Goal: Task Accomplishment & Management: Use online tool/utility

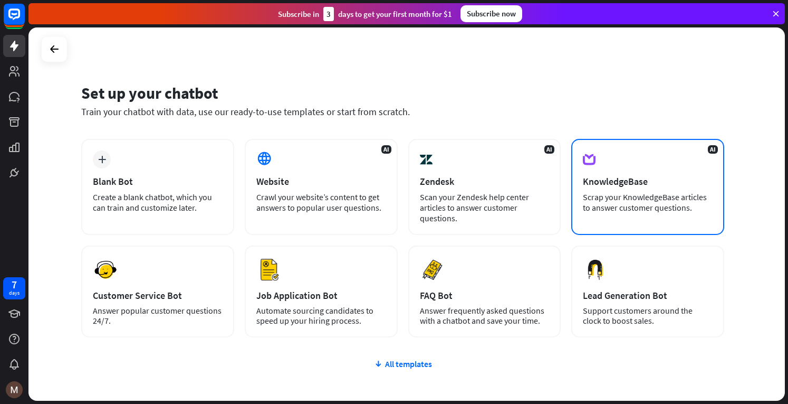
click at [681, 181] on div "KnowledgeBase" at bounding box center [648, 181] width 130 height 12
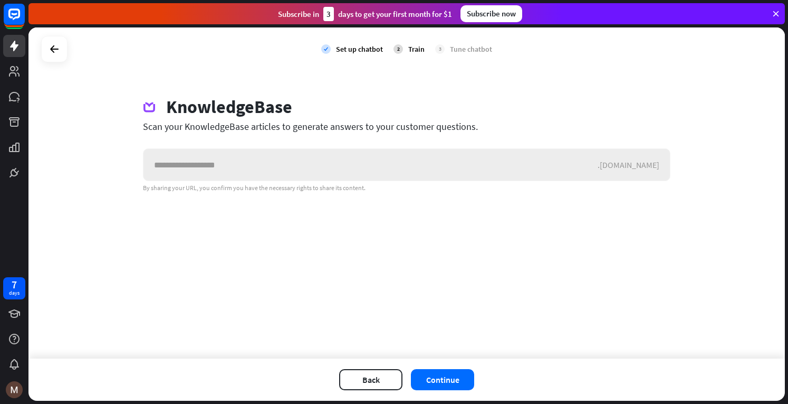
click at [209, 166] on input "text" at bounding box center [371, 165] width 454 height 32
click at [354, 50] on div "Set up chatbot" at bounding box center [359, 48] width 47 height 9
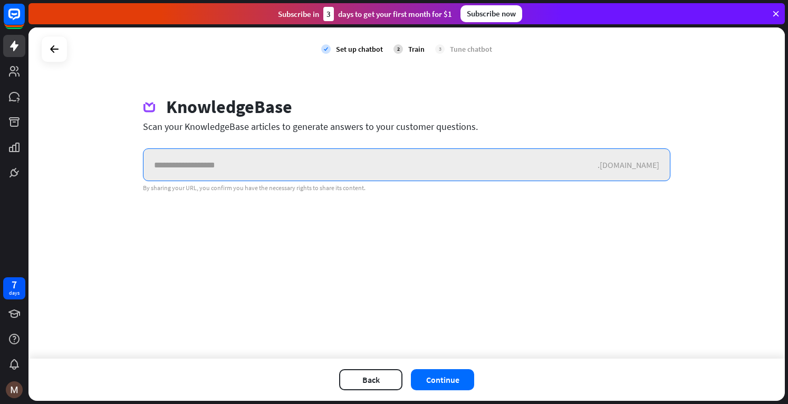
click at [229, 173] on input "text" at bounding box center [371, 165] width 454 height 32
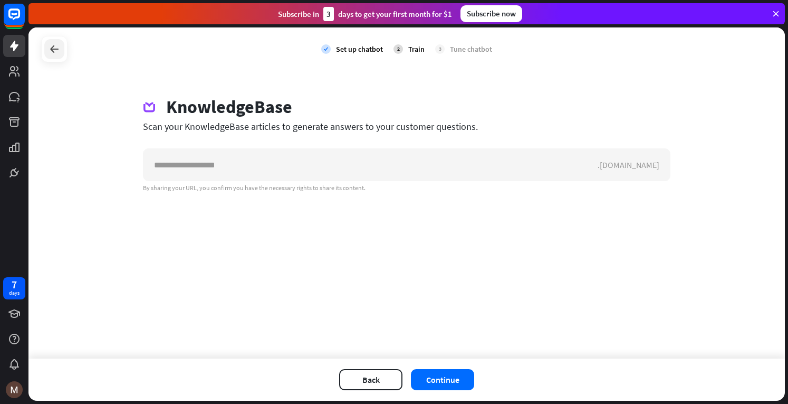
click at [49, 44] on icon at bounding box center [54, 49] width 13 height 13
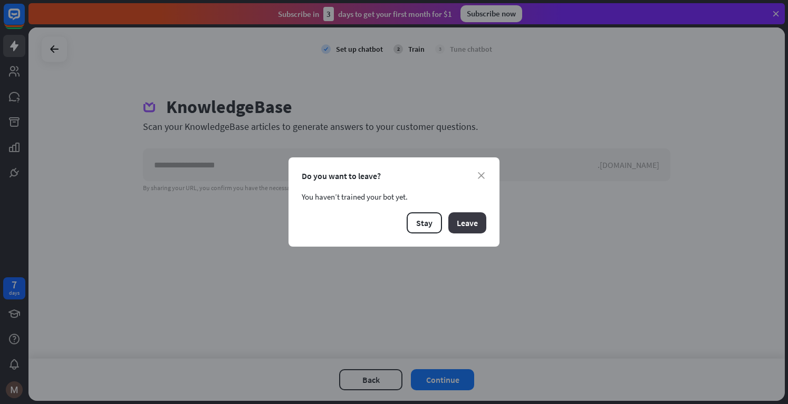
click at [462, 221] on button "Leave" at bounding box center [468, 222] width 38 height 21
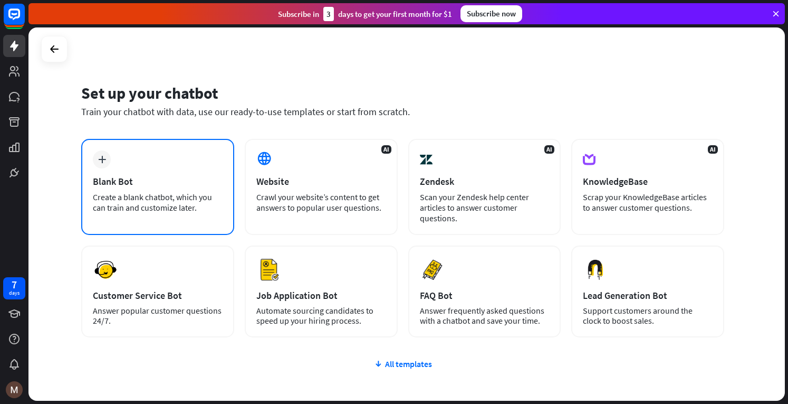
click at [197, 206] on div "Create a blank chatbot, which you can train and customize later." at bounding box center [158, 202] width 130 height 21
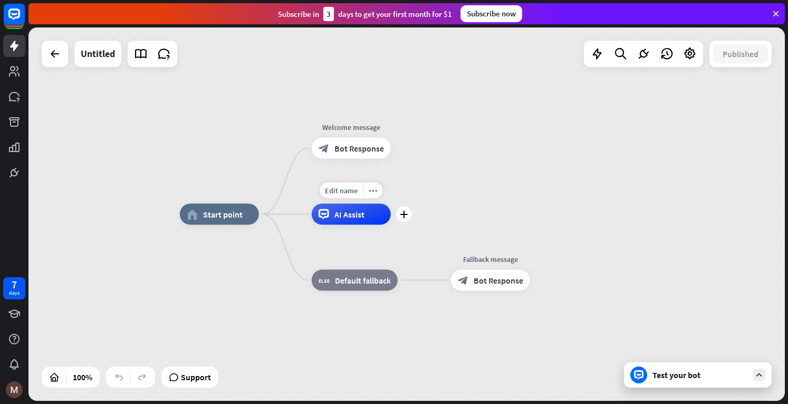
click at [329, 215] on div "AI Assist" at bounding box center [351, 214] width 79 height 21
click at [337, 214] on span "AI Assist" at bounding box center [350, 214] width 30 height 11
click at [375, 190] on icon "more_horiz" at bounding box center [373, 190] width 8 height 8
click at [368, 159] on div "Edit name more_horiz plus Welcome message block_bot_response Bot Response" at bounding box center [351, 148] width 79 height 21
click at [62, 56] on div at bounding box center [54, 53] width 21 height 21
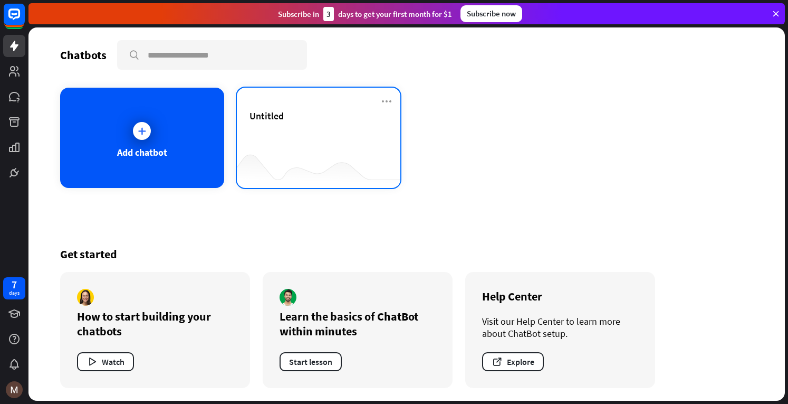
click at [362, 146] on div "Untitled" at bounding box center [319, 128] width 139 height 37
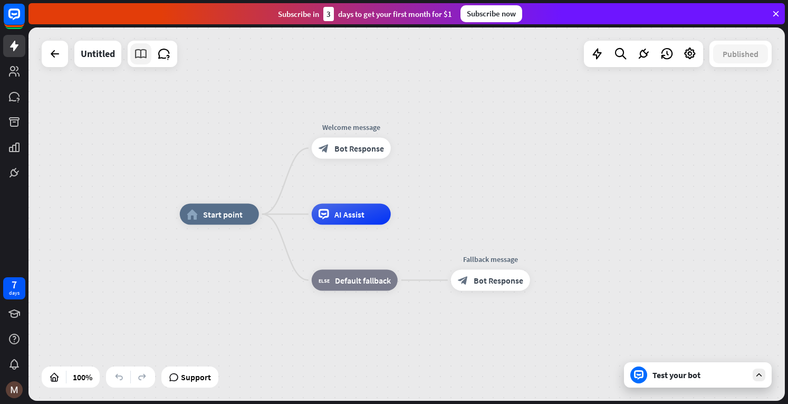
click at [143, 60] on icon at bounding box center [141, 54] width 14 height 14
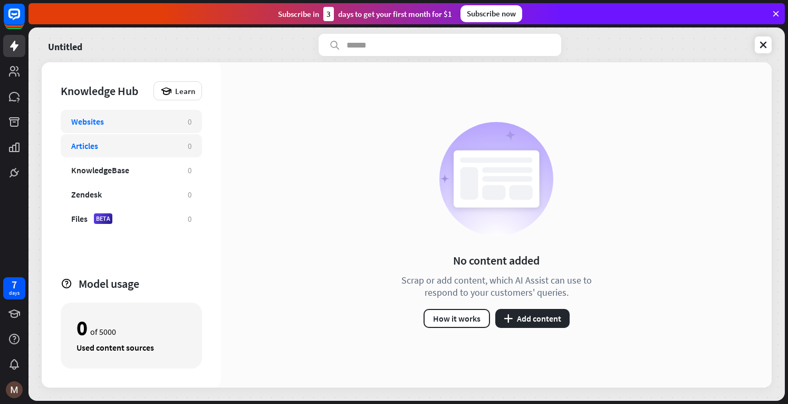
click at [157, 148] on div "Articles" at bounding box center [124, 145] width 106 height 11
click at [157, 219] on div "Files BETA" at bounding box center [124, 218] width 106 height 11
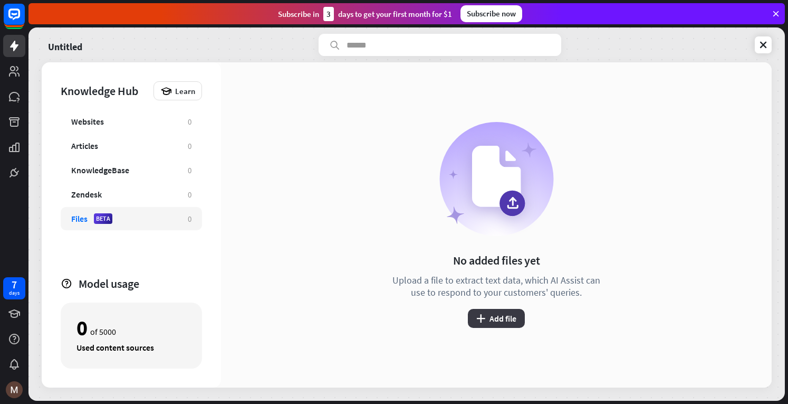
click at [500, 317] on button "plus Add file" at bounding box center [496, 318] width 57 height 19
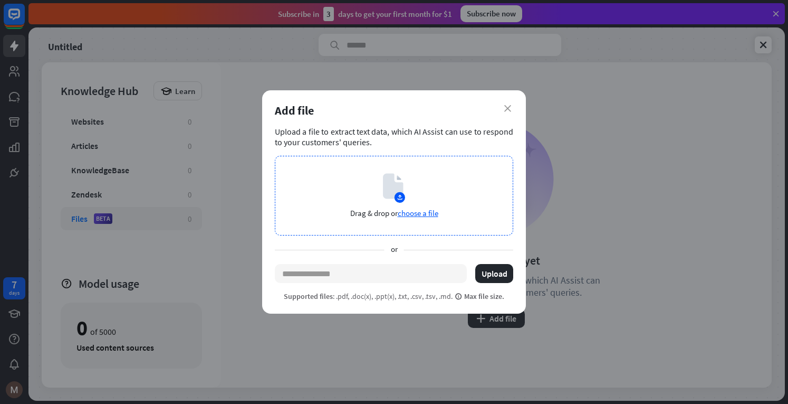
click at [433, 214] on span "choose a file" at bounding box center [418, 213] width 41 height 10
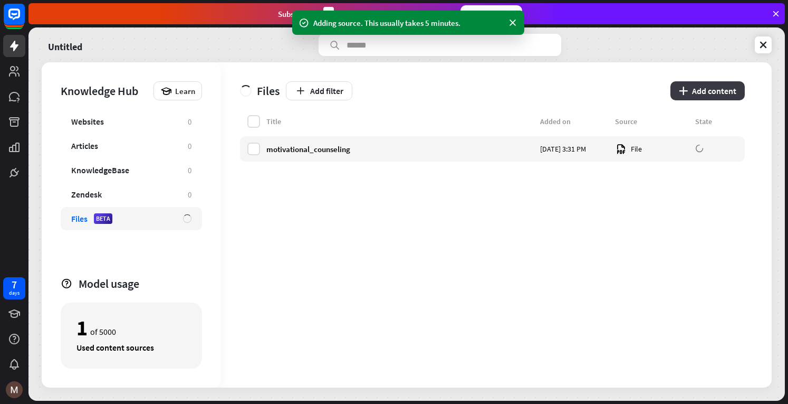
click at [681, 93] on icon "plus" at bounding box center [683, 91] width 9 height 8
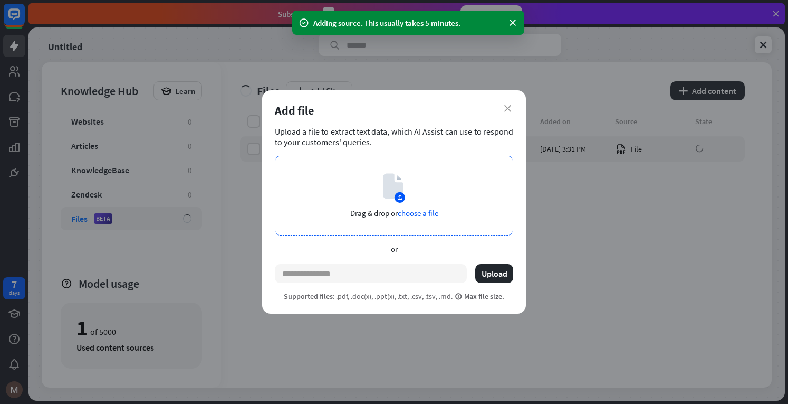
click at [406, 211] on span "choose a file" at bounding box center [418, 213] width 41 height 10
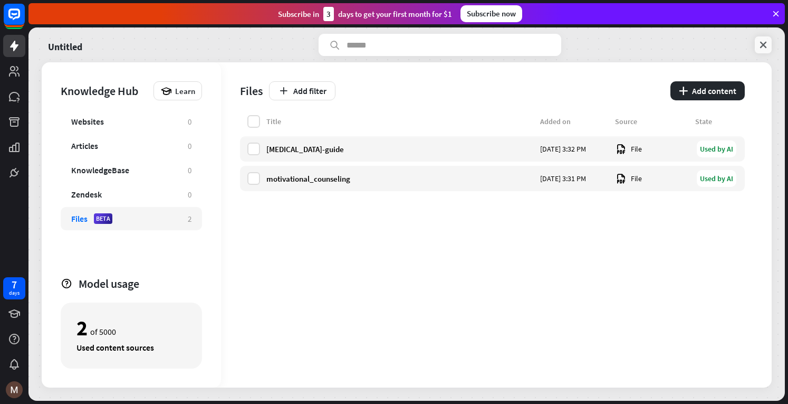
click at [759, 45] on icon at bounding box center [763, 45] width 11 height 11
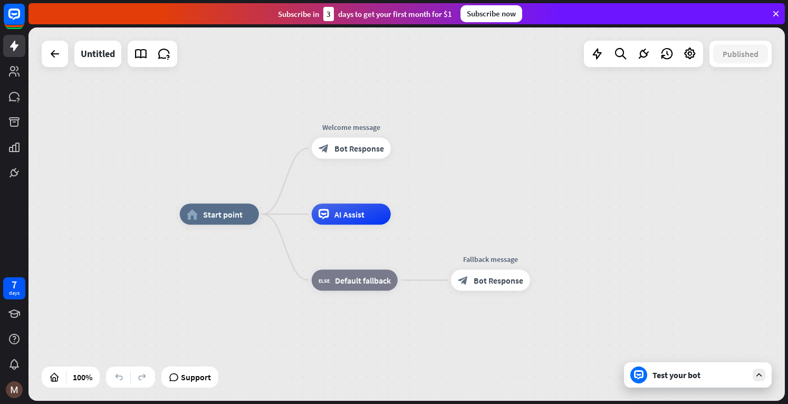
click at [681, 386] on div "Test your bot" at bounding box center [698, 374] width 148 height 25
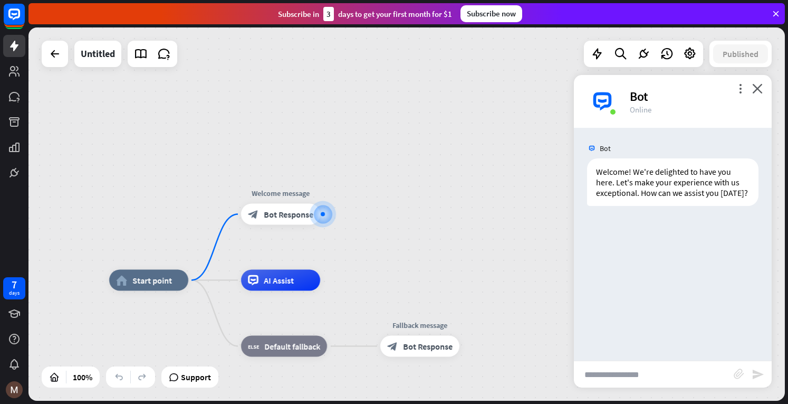
click at [613, 375] on input "text" at bounding box center [654, 374] width 160 height 26
type input "**********"
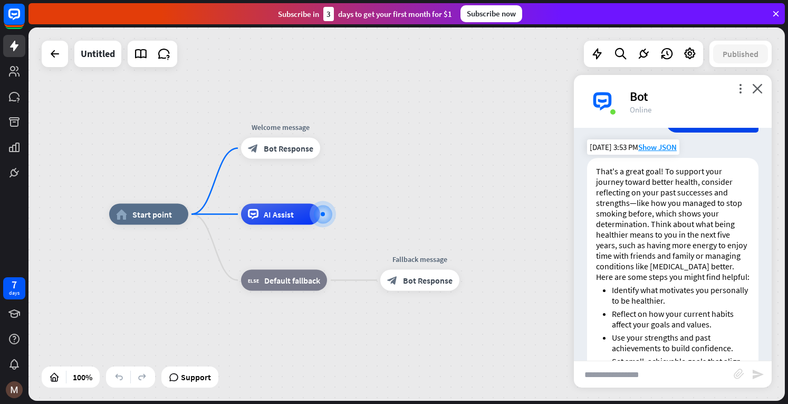
scroll to position [117, 0]
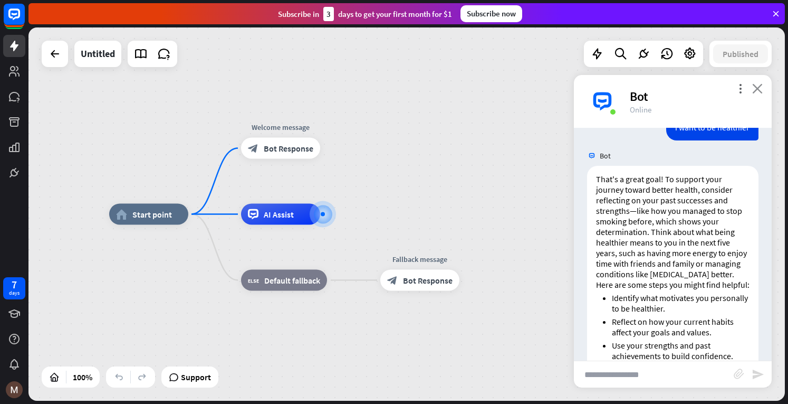
click at [755, 87] on icon "close" at bounding box center [757, 88] width 11 height 10
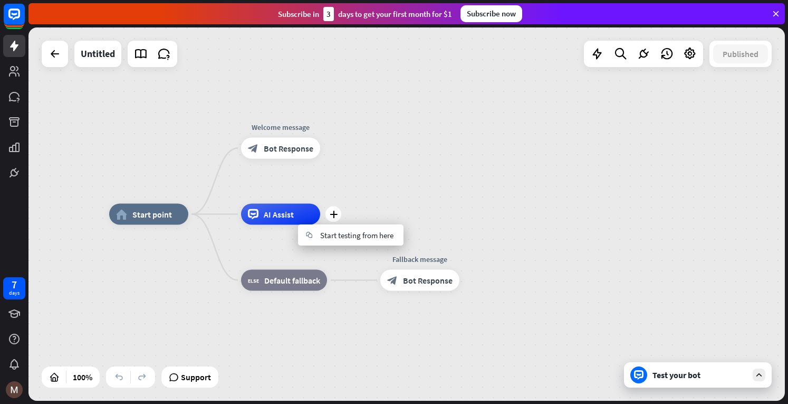
click at [302, 219] on div "AI Assist" at bounding box center [280, 214] width 79 height 21
click at [299, 189] on icon "more_horiz" at bounding box center [303, 190] width 8 height 8
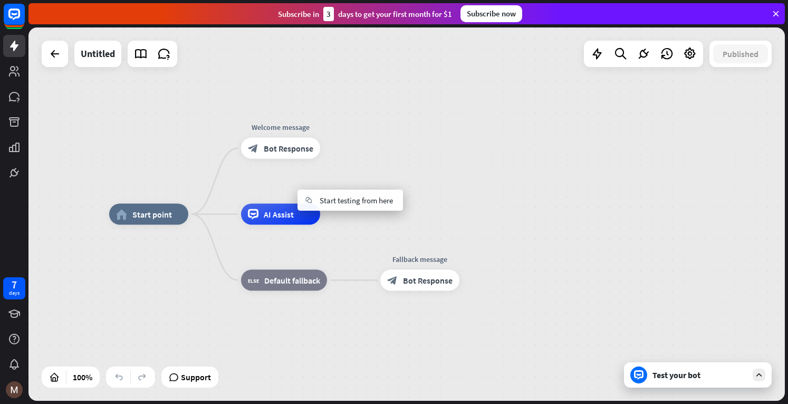
click at [390, 155] on div "home_2 Start point Welcome message block_bot_response Bot Response AI Assist bl…" at bounding box center [406, 213] width 757 height 373
click at [165, 58] on icon at bounding box center [164, 54] width 14 height 14
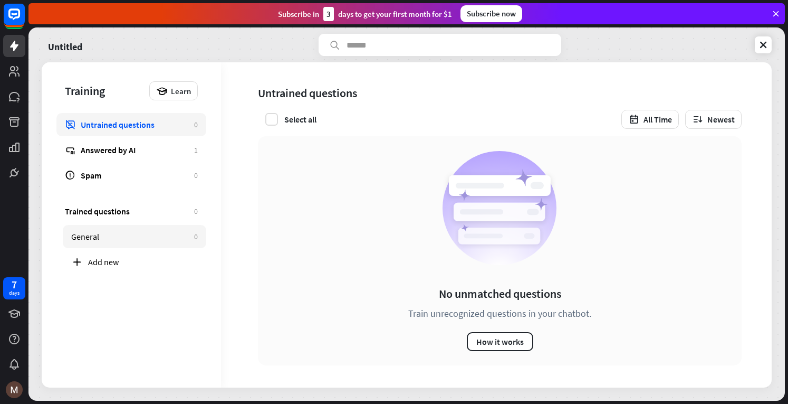
click at [155, 238] on div "General" at bounding box center [130, 236] width 118 height 11
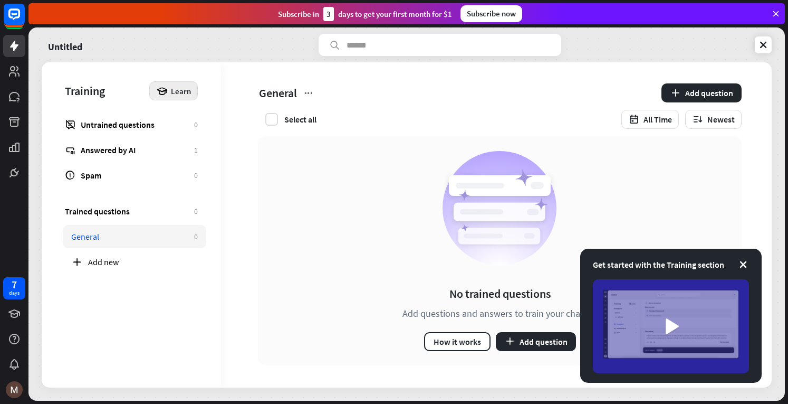
click at [180, 93] on span "Learn" at bounding box center [181, 91] width 20 height 10
click at [338, 259] on div "No trained questions Add questions and answers to train your chatbot How it wor…" at bounding box center [500, 250] width 484 height 229
click at [10, 94] on icon at bounding box center [14, 96] width 11 height 9
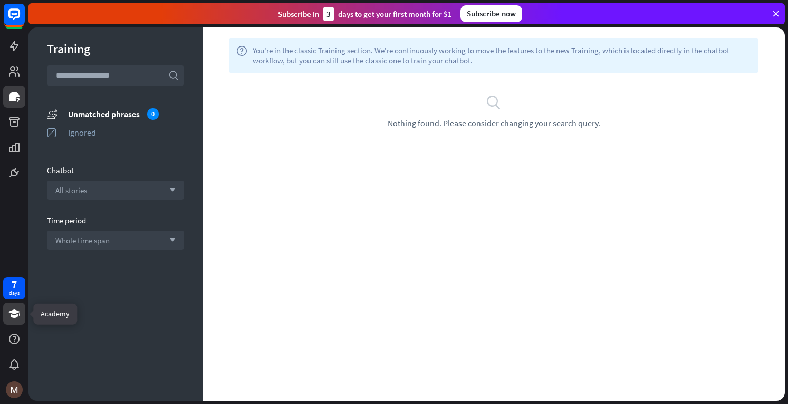
click at [16, 314] on icon at bounding box center [14, 313] width 13 height 13
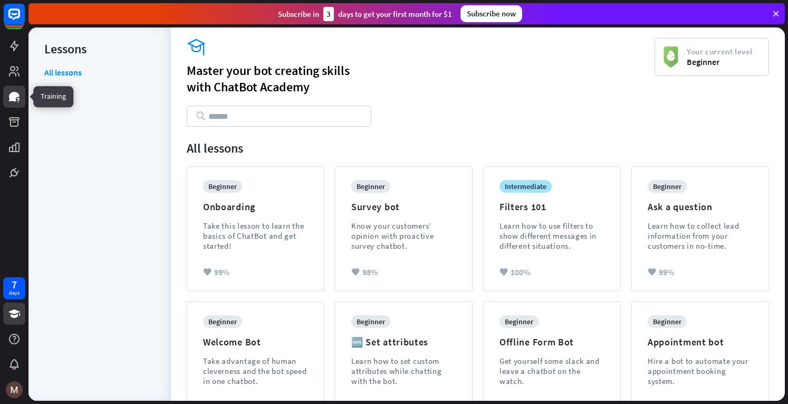
click at [13, 96] on icon at bounding box center [14, 96] width 11 height 9
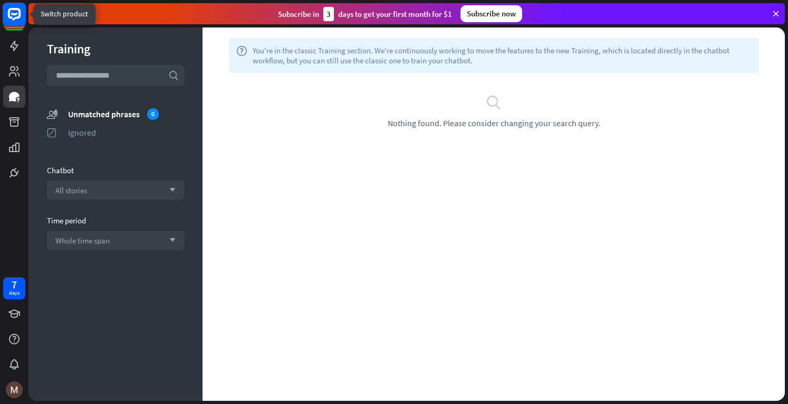
click at [14, 18] on icon at bounding box center [14, 14] width 13 height 13
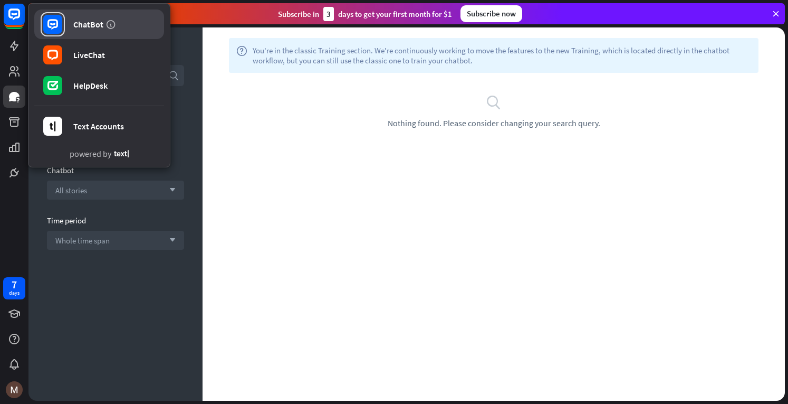
click at [58, 27] on rect at bounding box center [52, 24] width 19 height 19
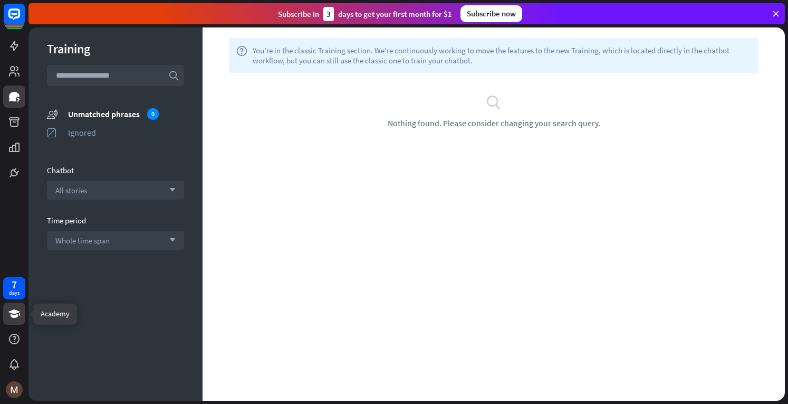
click at [16, 309] on icon at bounding box center [14, 313] width 13 height 13
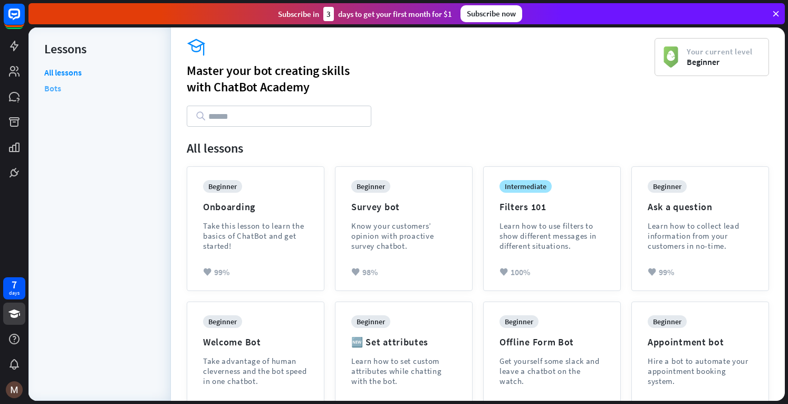
click at [53, 86] on link "Bots" at bounding box center [52, 88] width 17 height 16
click at [16, 96] on icon at bounding box center [14, 96] width 11 height 9
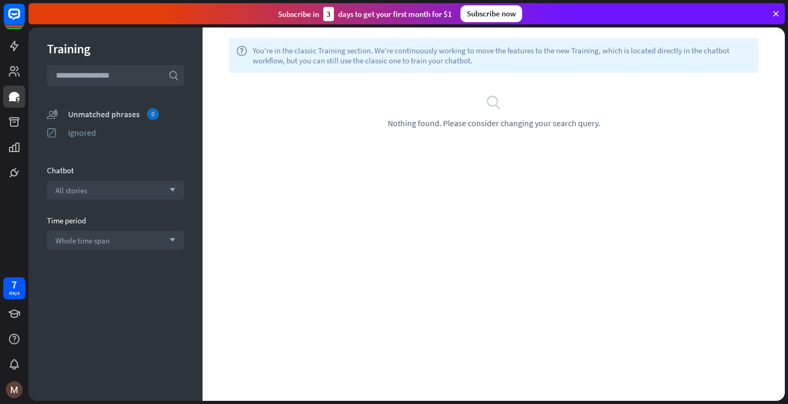
click at [97, 117] on div "Unmatched phrases 0" at bounding box center [126, 114] width 116 height 12
click at [11, 16] on icon at bounding box center [14, 14] width 13 height 13
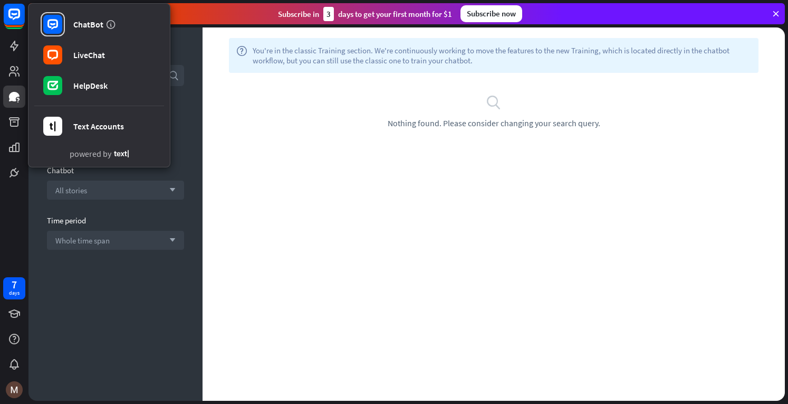
click at [133, 217] on div "Time period" at bounding box center [115, 220] width 137 height 10
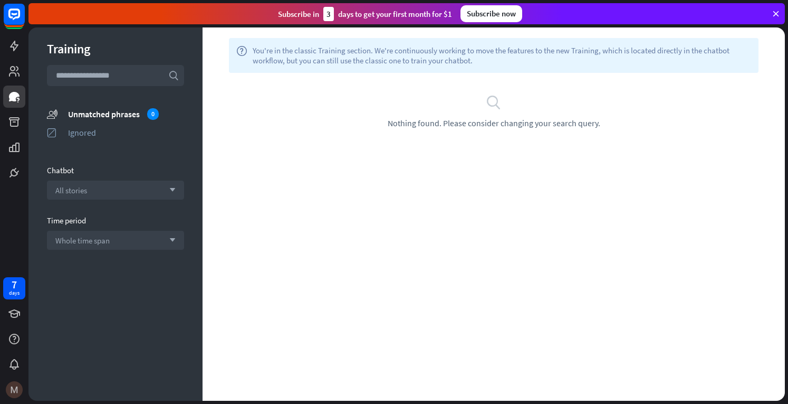
click at [15, 389] on img at bounding box center [14, 389] width 17 height 17
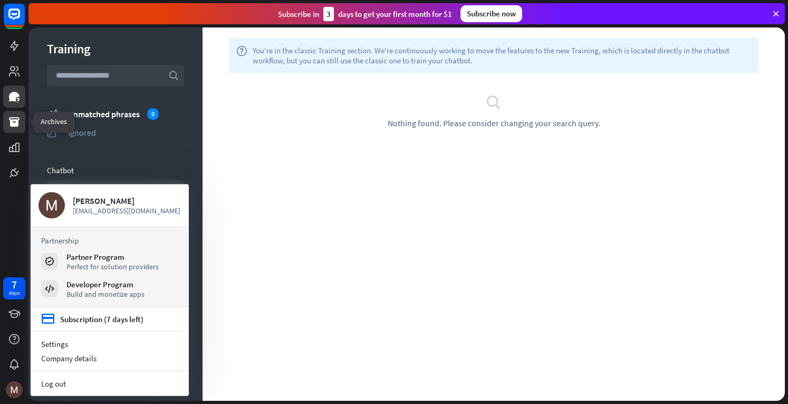
click at [16, 122] on icon at bounding box center [14, 121] width 11 height 9
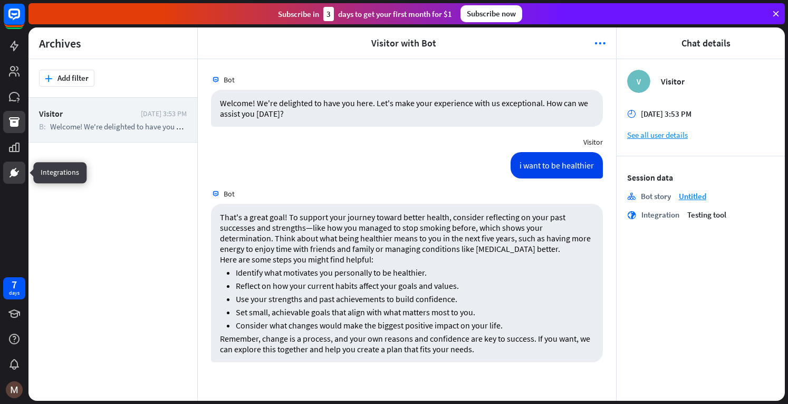
click at [15, 174] on icon at bounding box center [14, 172] width 6 height 6
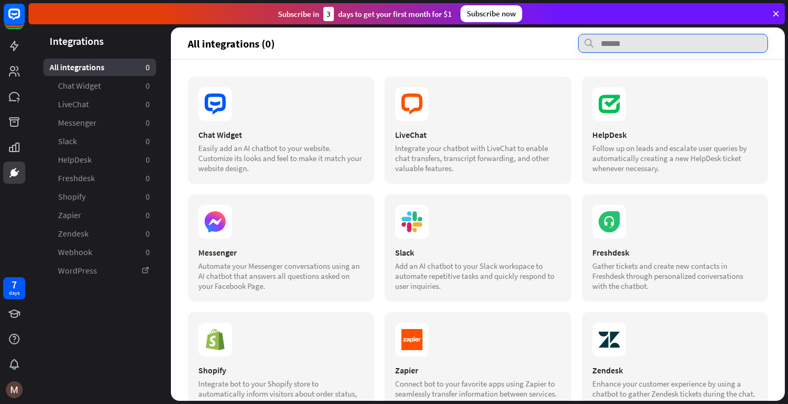
click at [615, 48] on input "text" at bounding box center [673, 43] width 190 height 19
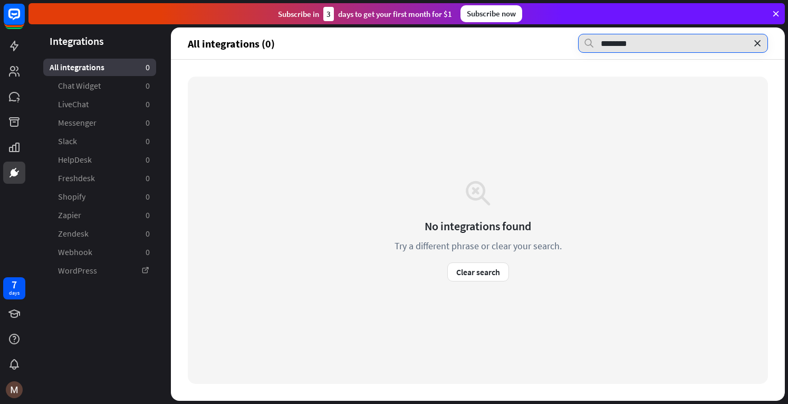
type input "********"
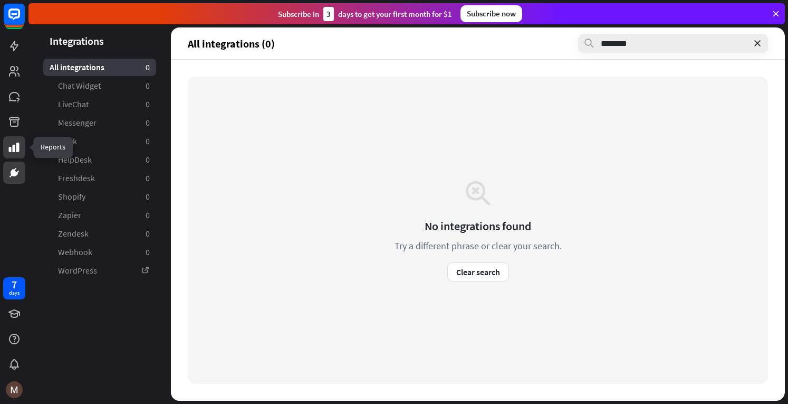
click at [11, 149] on icon at bounding box center [14, 146] width 11 height 9
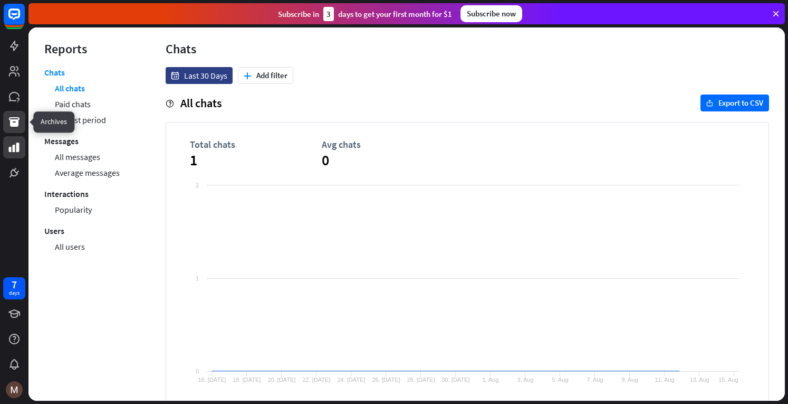
click at [13, 122] on icon at bounding box center [14, 122] width 13 height 13
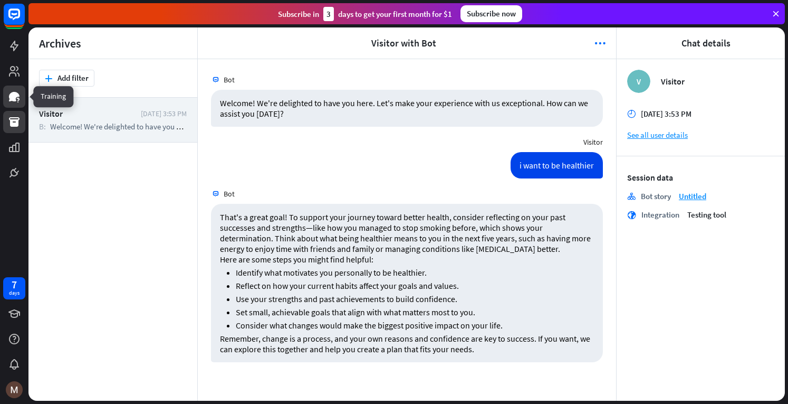
click at [21, 94] on link at bounding box center [14, 96] width 22 height 22
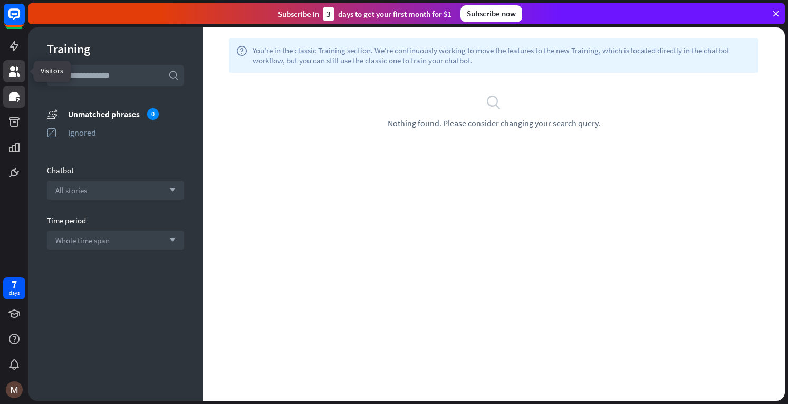
click at [16, 72] on icon at bounding box center [14, 71] width 13 height 13
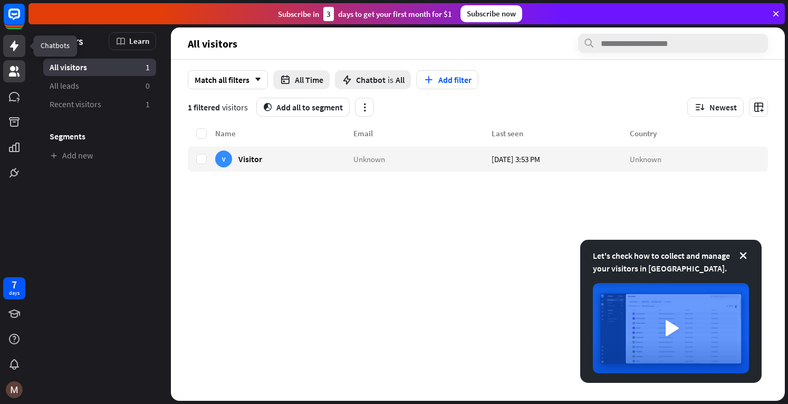
click at [12, 42] on icon at bounding box center [14, 46] width 13 height 13
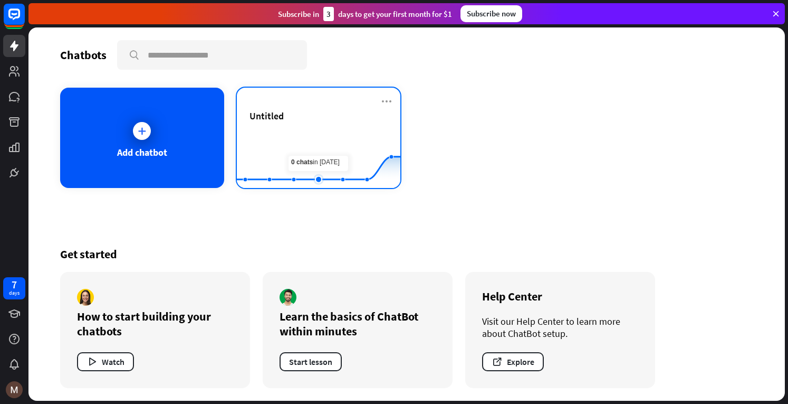
click at [322, 170] on rect at bounding box center [319, 162] width 164 height 66
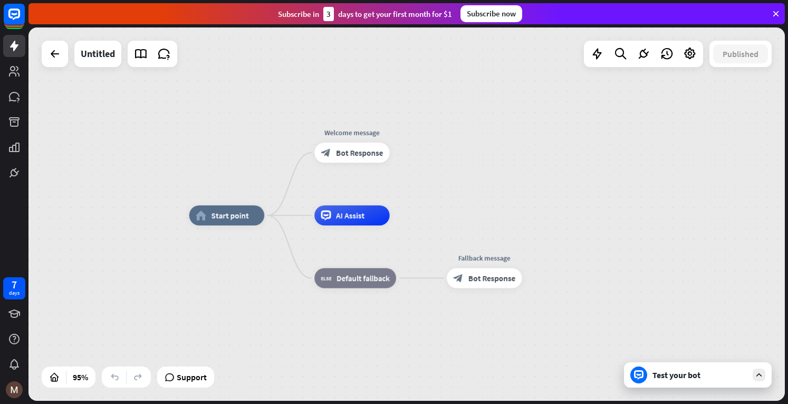
click at [680, 373] on div "Test your bot" at bounding box center [700, 374] width 95 height 11
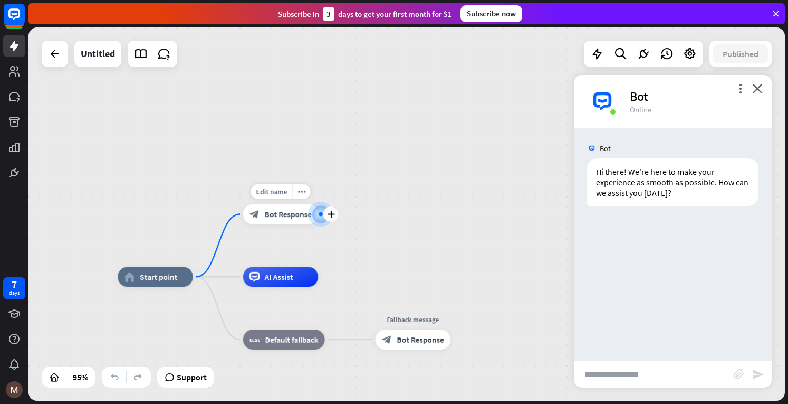
click at [278, 220] on div "block_bot_response Bot Response" at bounding box center [280, 214] width 75 height 20
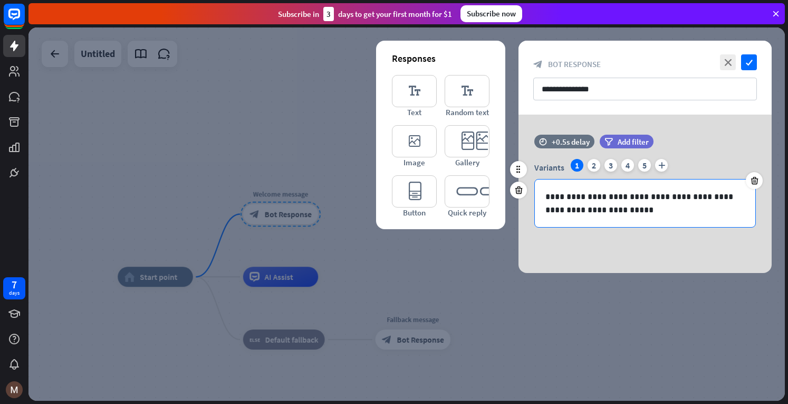
click at [638, 208] on p "**********" at bounding box center [646, 203] width 200 height 26
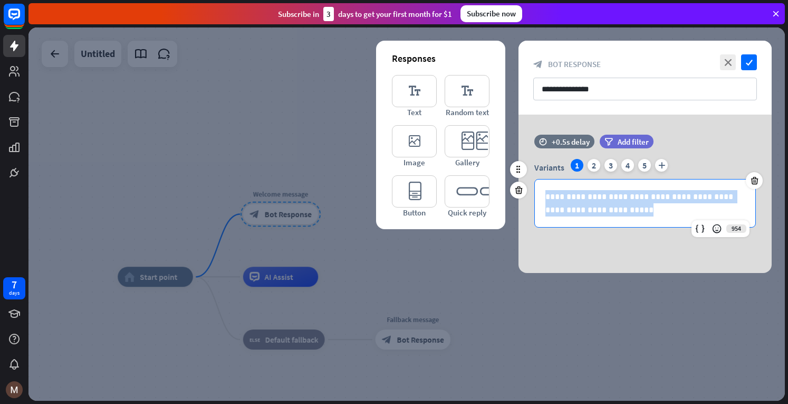
drag, startPoint x: 612, startPoint y: 209, endPoint x: 542, endPoint y: 195, distance: 71.0
click at [542, 195] on div "**********" at bounding box center [645, 202] width 221 height 47
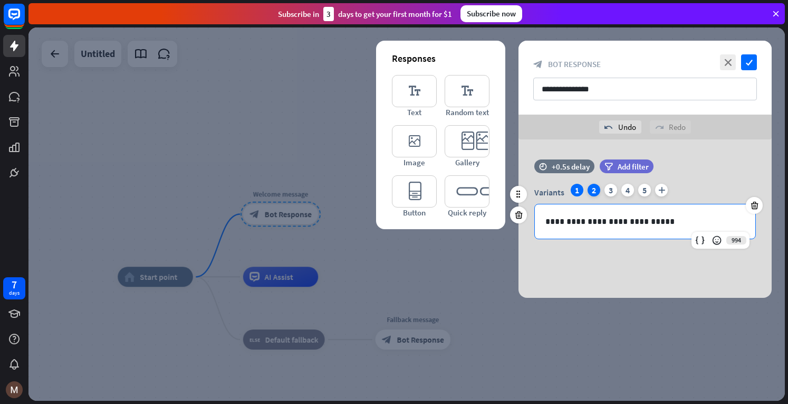
click at [593, 189] on div "2" at bounding box center [594, 190] width 13 height 13
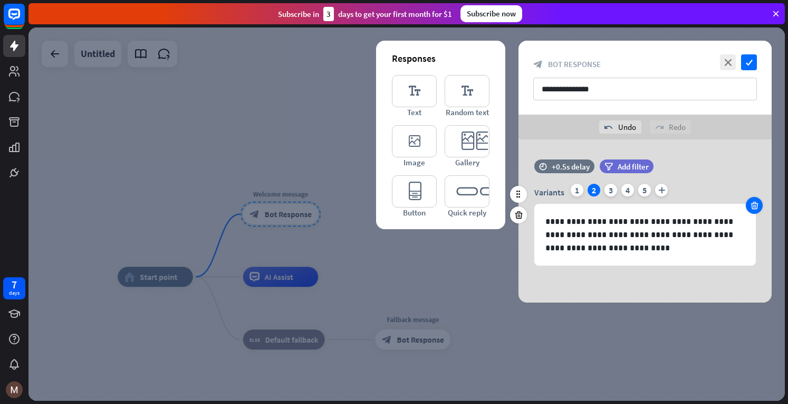
click at [757, 204] on icon at bounding box center [755, 205] width 10 height 9
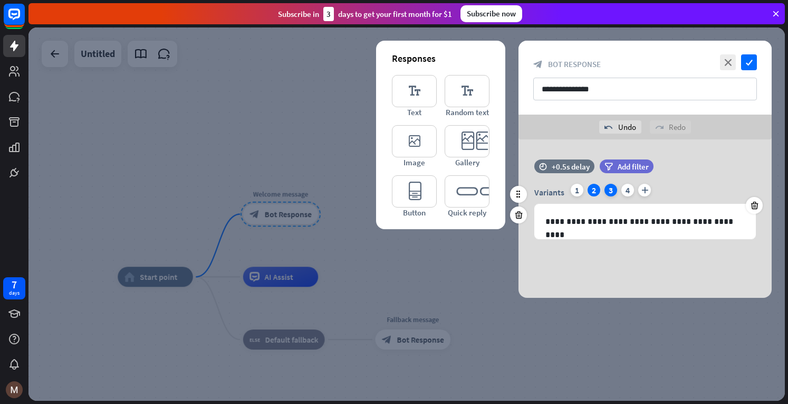
click at [607, 194] on div "3" at bounding box center [611, 190] width 13 height 13
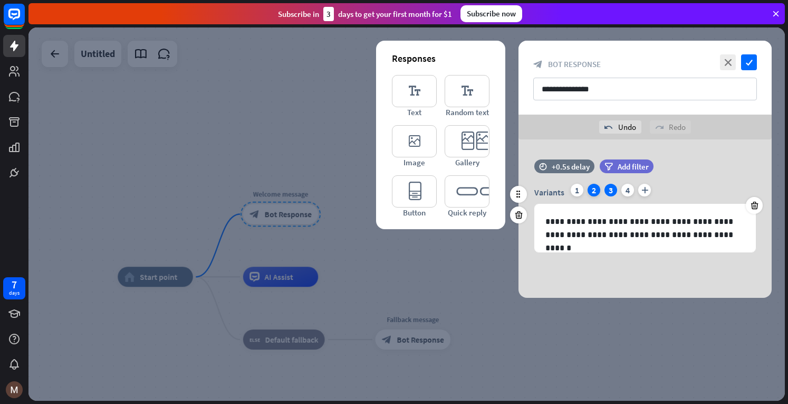
click at [592, 192] on div "2" at bounding box center [594, 190] width 13 height 13
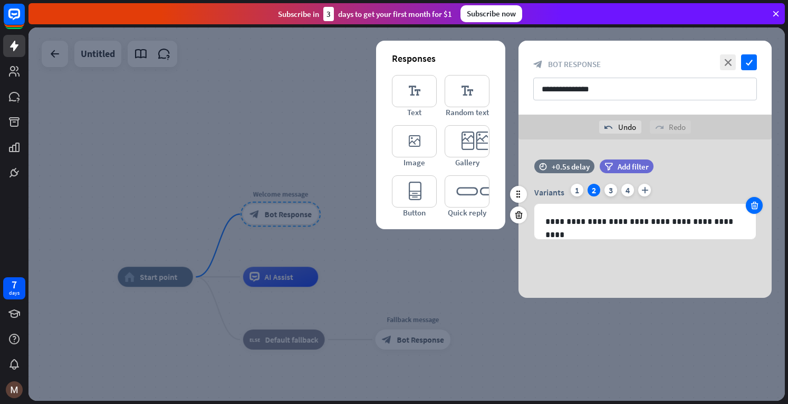
click at [756, 207] on icon at bounding box center [755, 205] width 10 height 9
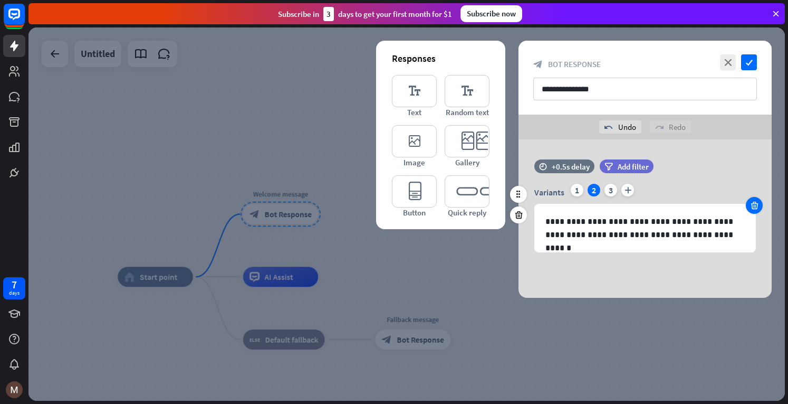
click at [756, 207] on icon at bounding box center [755, 205] width 10 height 9
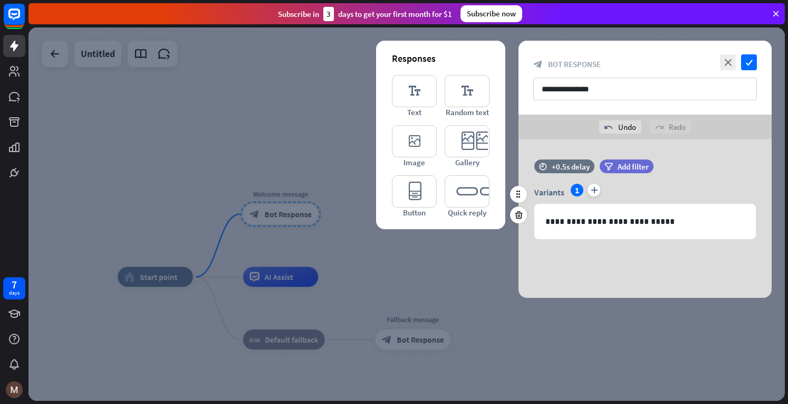
click at [617, 261] on div "**********" at bounding box center [645, 218] width 253 height 158
click at [752, 59] on icon "check" at bounding box center [749, 62] width 16 height 16
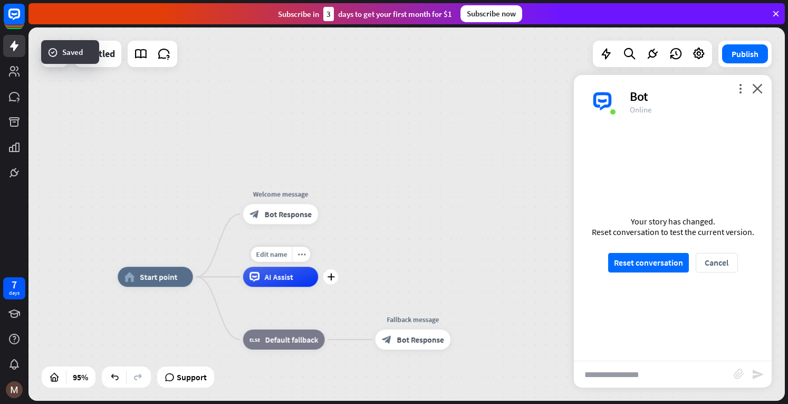
click at [273, 279] on span "AI Assist" at bounding box center [279, 277] width 28 height 10
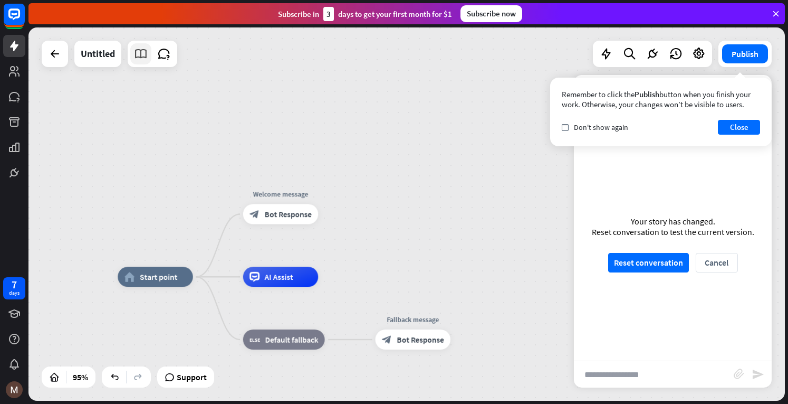
click at [146, 54] on icon at bounding box center [141, 54] width 14 height 14
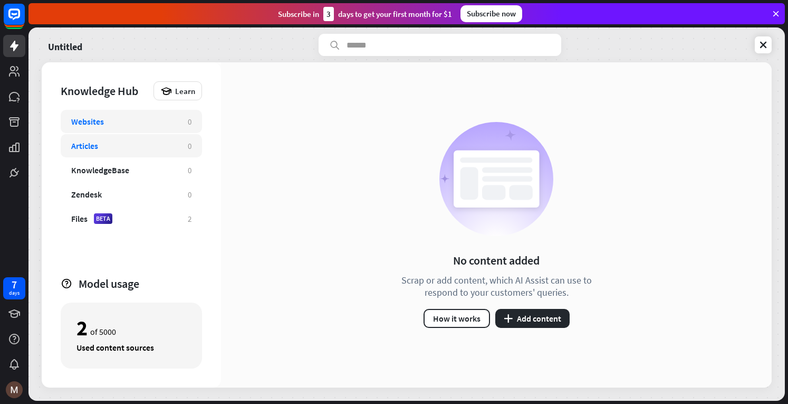
click at [115, 155] on div "Articles 0" at bounding box center [131, 145] width 141 height 23
click at [163, 179] on div "KnowledgeBase 0" at bounding box center [131, 169] width 141 height 23
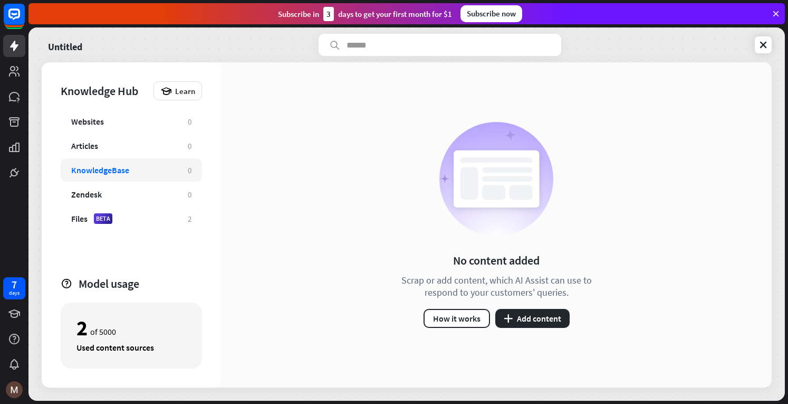
click at [132, 169] on div "KnowledgeBase" at bounding box center [124, 170] width 106 height 11
click at [529, 314] on button "plus Add content" at bounding box center [532, 318] width 74 height 19
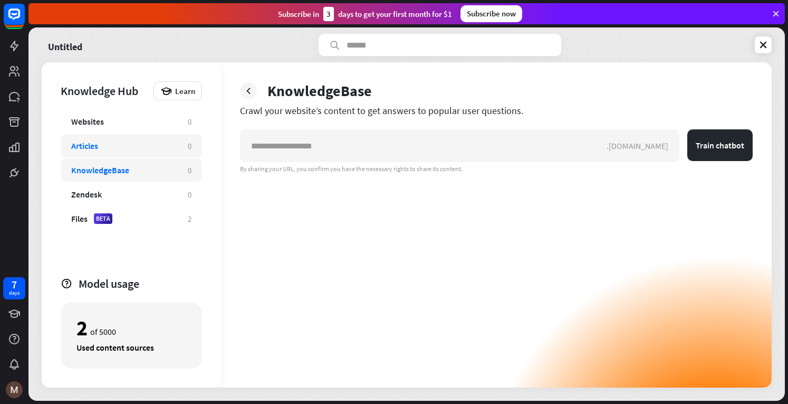
click at [108, 139] on div "Articles 0" at bounding box center [131, 145] width 141 height 23
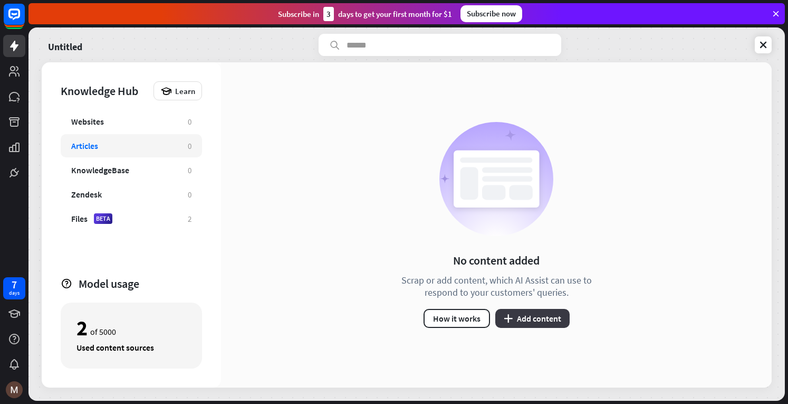
click at [528, 312] on button "plus Add content" at bounding box center [532, 318] width 74 height 19
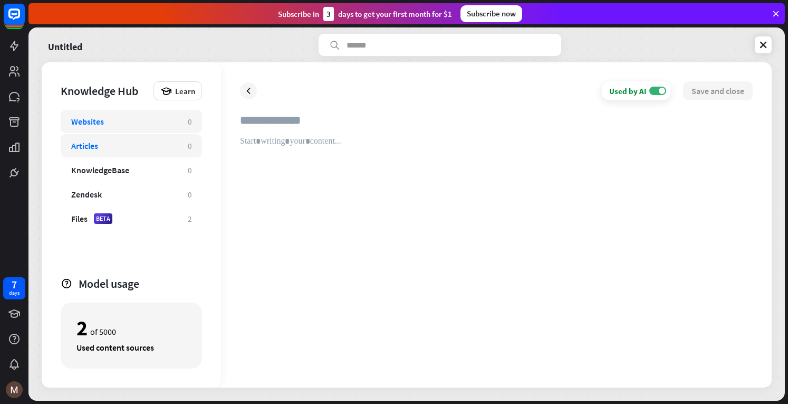
click at [125, 123] on div "Websites" at bounding box center [124, 121] width 106 height 11
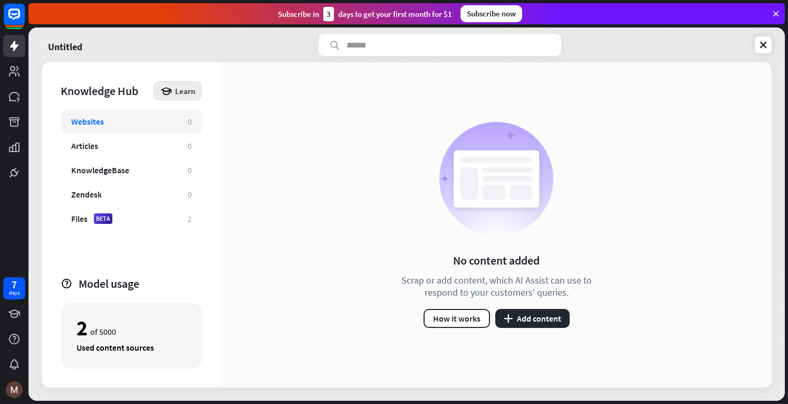
click at [171, 91] on icon at bounding box center [166, 91] width 12 height 12
click at [118, 158] on div "KnowledgeBase 0" at bounding box center [131, 169] width 141 height 23
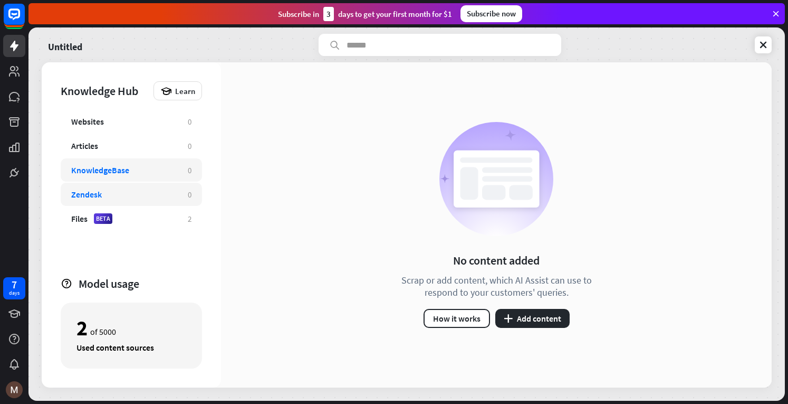
click at [115, 200] on div "Zendesk 0" at bounding box center [131, 194] width 141 height 23
click at [121, 223] on div "Files BETA" at bounding box center [124, 218] width 106 height 11
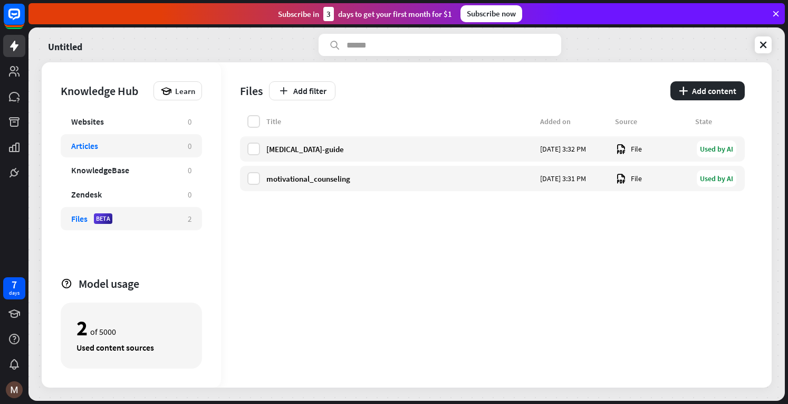
click at [119, 144] on div "Articles" at bounding box center [124, 145] width 106 height 11
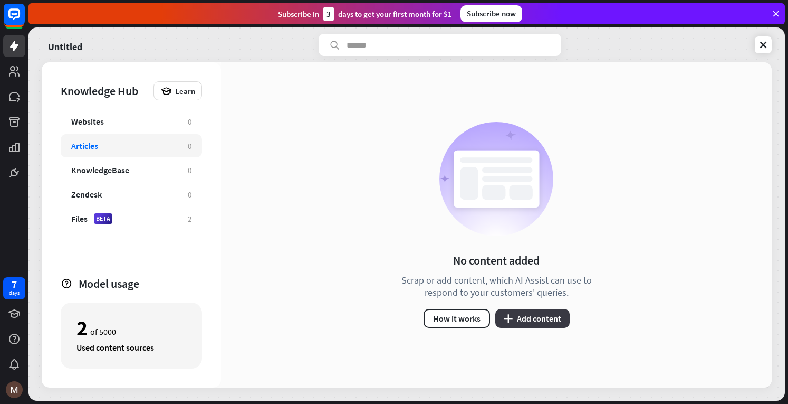
click at [511, 311] on button "plus Add content" at bounding box center [532, 318] width 74 height 19
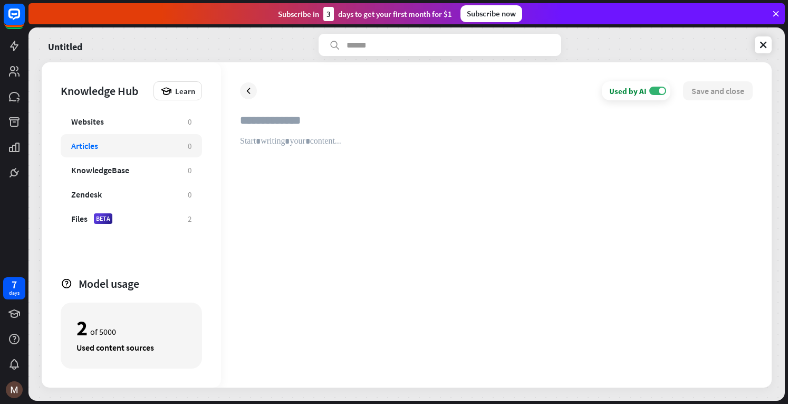
click at [274, 122] on input "text" at bounding box center [496, 124] width 513 height 23
click at [349, 140] on div at bounding box center [496, 252] width 513 height 232
paste div
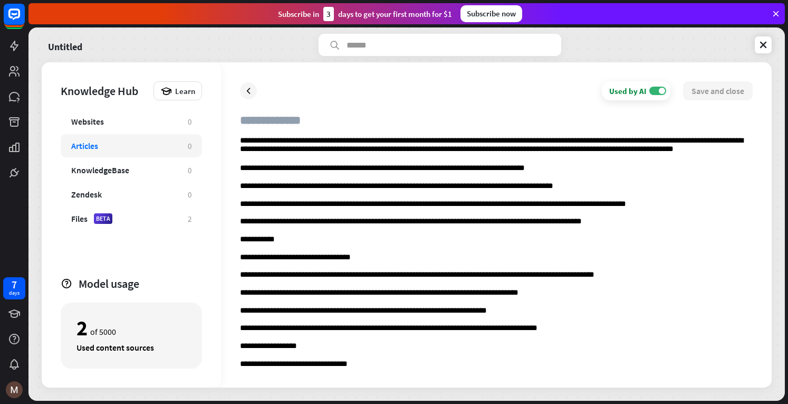
click at [273, 120] on input "text" at bounding box center [496, 124] width 513 height 23
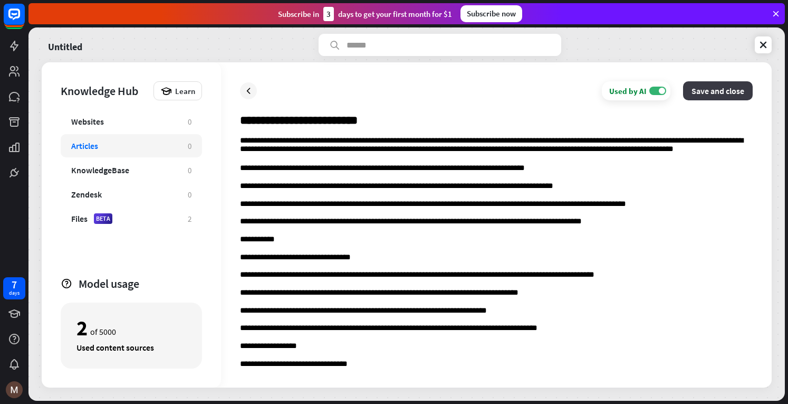
type input "**********"
click at [711, 92] on button "Save and close" at bounding box center [718, 90] width 70 height 19
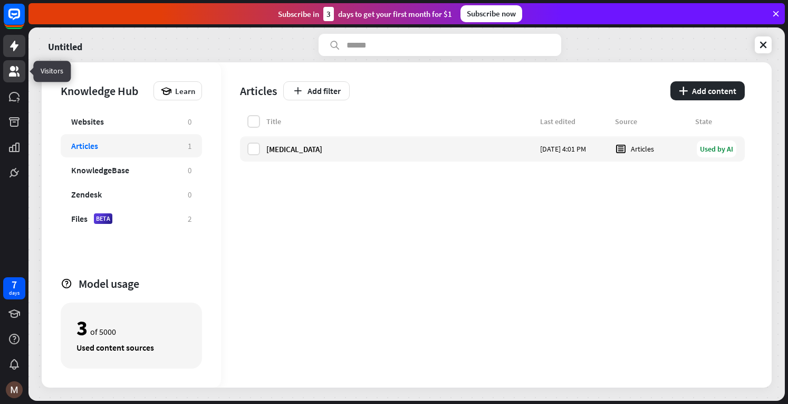
click at [4, 70] on link at bounding box center [14, 71] width 22 height 22
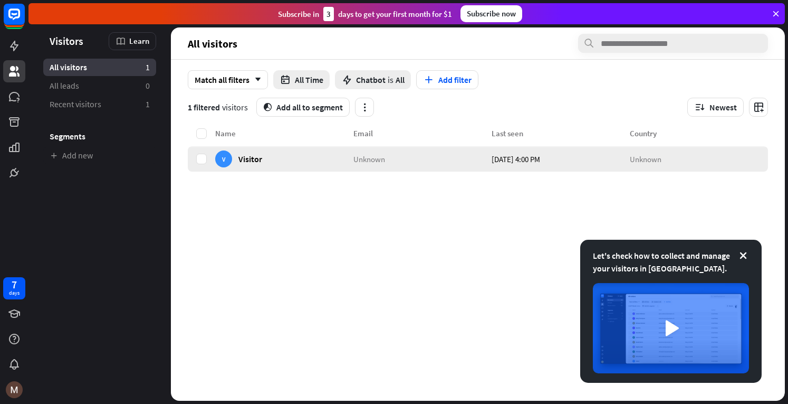
click at [272, 159] on div "V Visitor" at bounding box center [284, 158] width 138 height 25
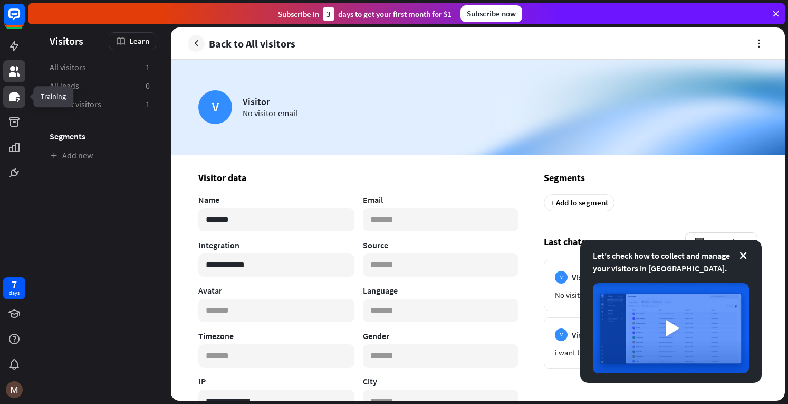
click at [13, 99] on icon at bounding box center [14, 96] width 11 height 9
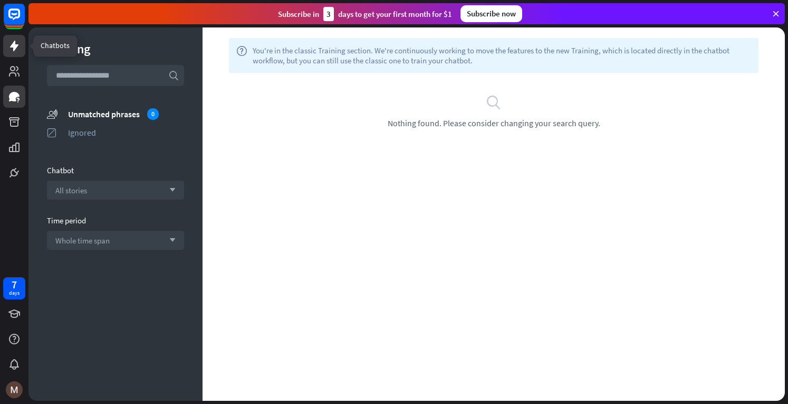
click at [14, 45] on icon at bounding box center [14, 46] width 8 height 11
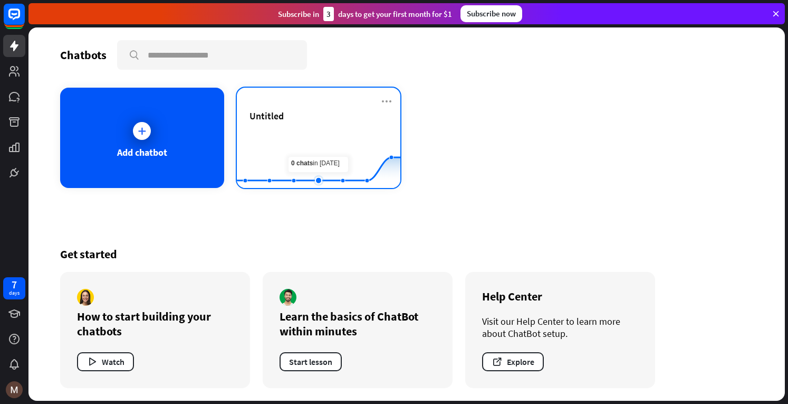
click at [317, 179] on icon at bounding box center [319, 180] width 6 height 6
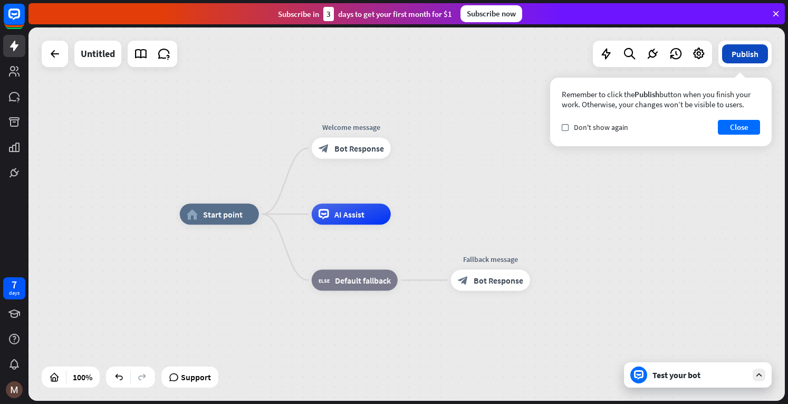
click at [732, 55] on button "Publish" at bounding box center [745, 53] width 46 height 19
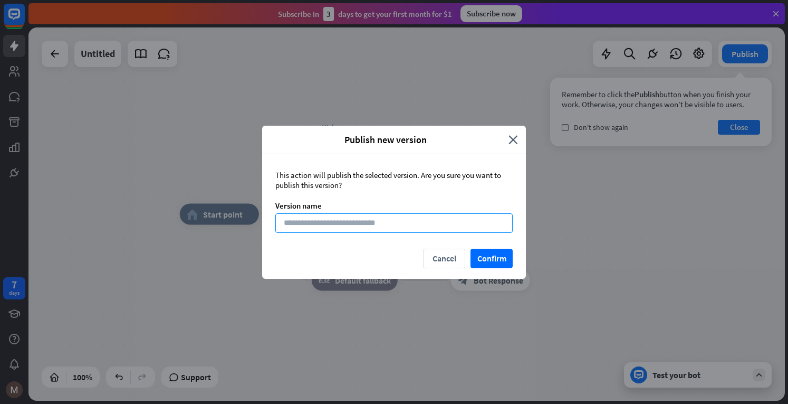
click at [426, 225] on input at bounding box center [393, 223] width 237 height 20
type input "**"
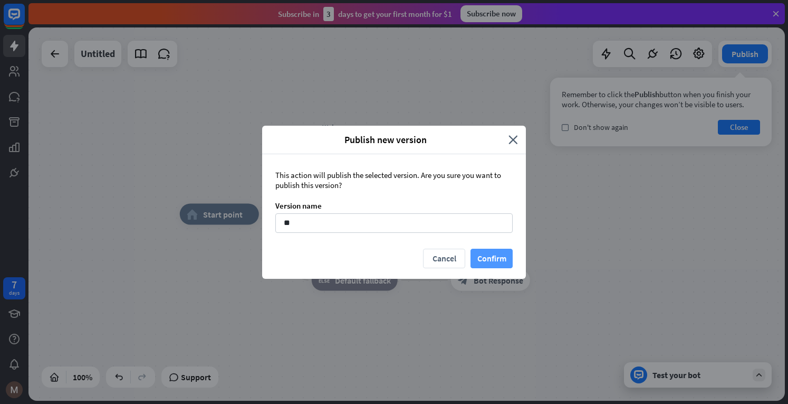
click at [479, 256] on button "Confirm" at bounding box center [492, 259] width 42 height 20
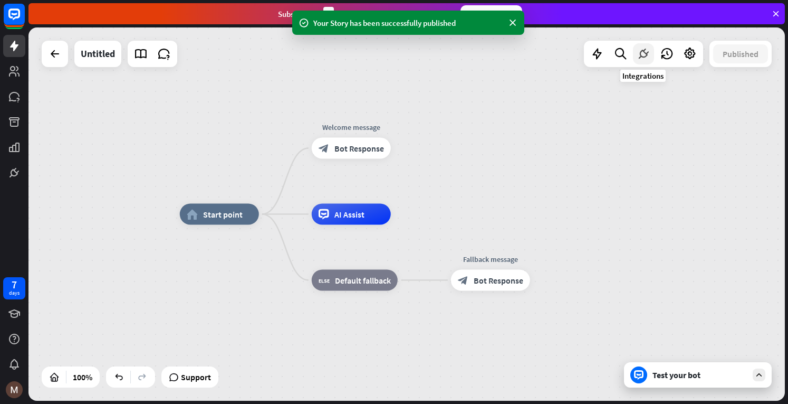
click at [636, 53] on div at bounding box center [643, 53] width 21 height 21
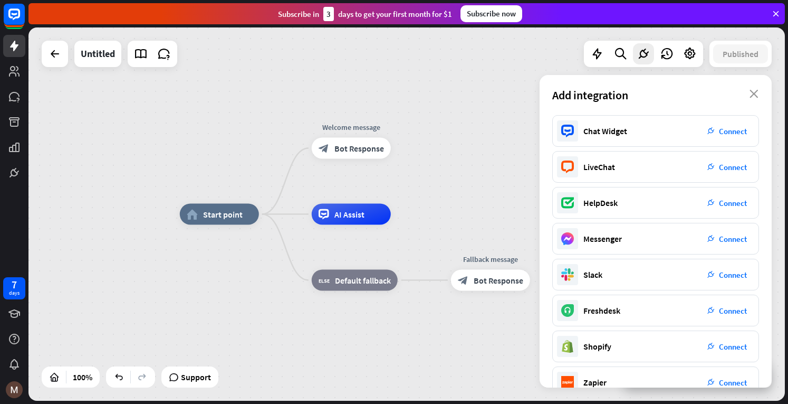
click at [424, 72] on div "home_2 Start point Welcome message block_bot_response Bot Response AI Assist bl…" at bounding box center [406, 213] width 757 height 373
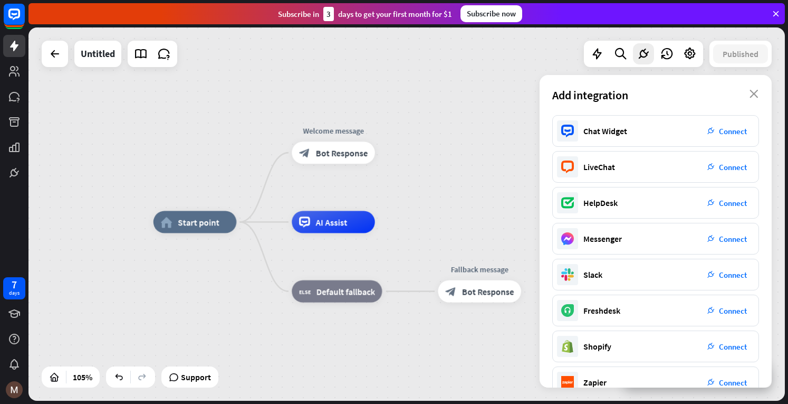
click at [473, 105] on div "home_2 Start point Welcome message block_bot_response Bot Response AI Assist bl…" at bounding box center [406, 213] width 757 height 373
click at [604, 54] on div at bounding box center [597, 53] width 21 height 21
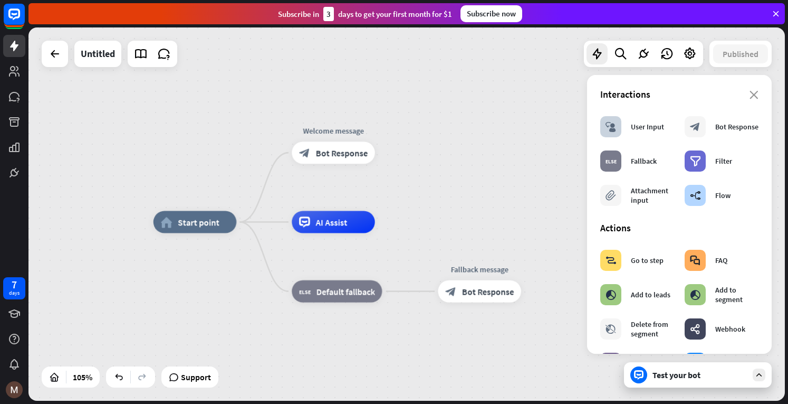
click at [536, 169] on div "home_2 Start point Welcome message block_bot_response Bot Response AI Assist bl…" at bounding box center [406, 213] width 757 height 373
drag, startPoint x: 730, startPoint y: 43, endPoint x: 363, endPoint y: 58, distance: 367.6
click at [363, 58] on div "home_2 Start point Welcome message block_bot_response Bot Response AI Assist bl…" at bounding box center [406, 213] width 757 height 373
click at [19, 9] on icon at bounding box center [14, 14] width 13 height 13
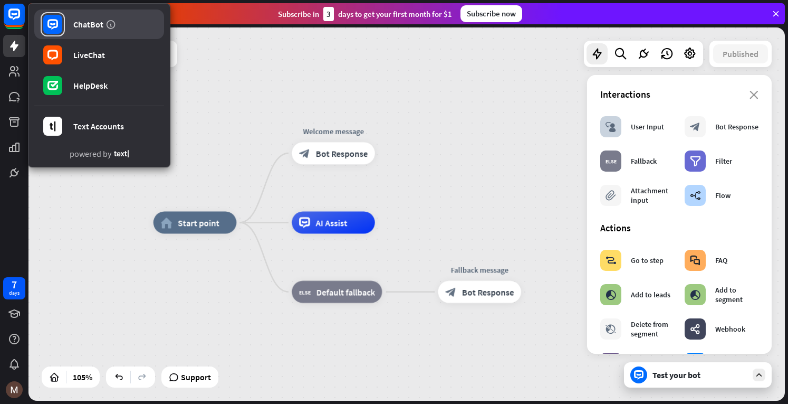
click at [73, 16] on link "ChatBot" at bounding box center [99, 24] width 130 height 30
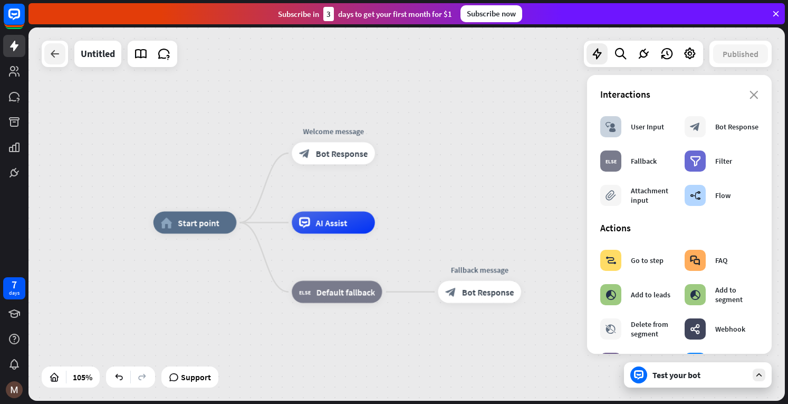
click at [54, 57] on icon at bounding box center [55, 53] width 13 height 13
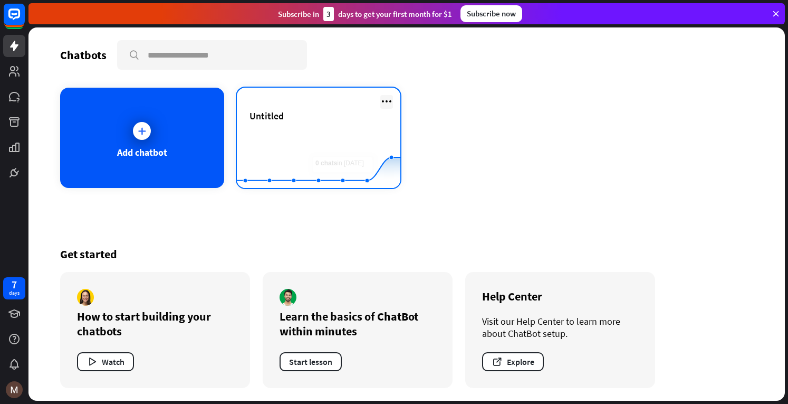
click at [381, 96] on icon at bounding box center [386, 101] width 13 height 13
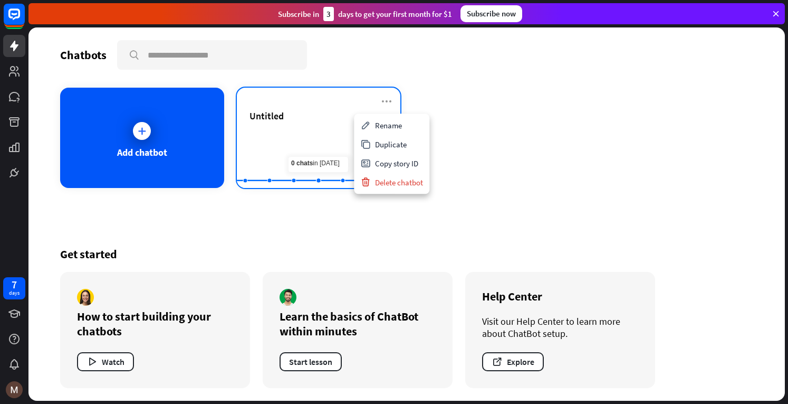
click at [314, 134] on icon at bounding box center [318, 134] width 195 height 0
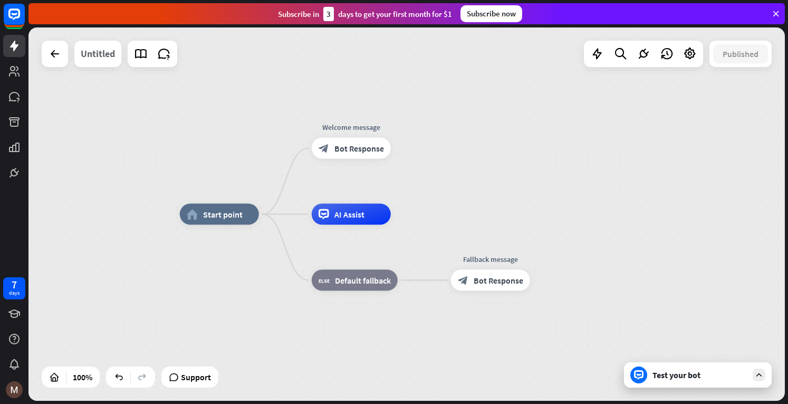
click at [109, 55] on div "Untitled" at bounding box center [98, 54] width 34 height 26
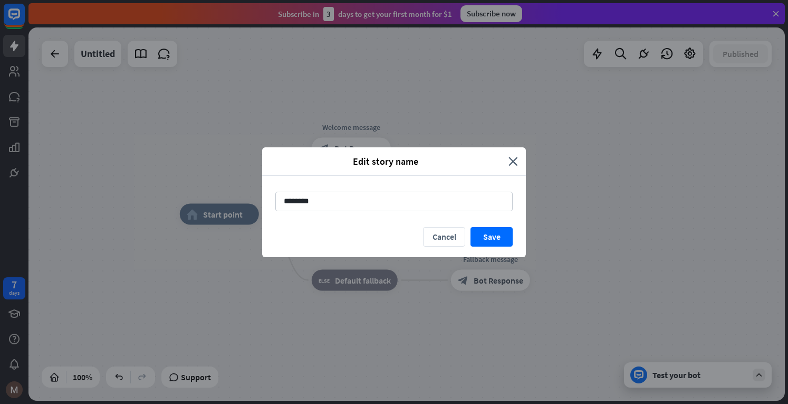
drag, startPoint x: 346, startPoint y: 197, endPoint x: 237, endPoint y: 192, distance: 108.8
click at [237, 192] on div "Edit story name close ******** Cancel Save" at bounding box center [394, 202] width 788 height 404
type input "**********"
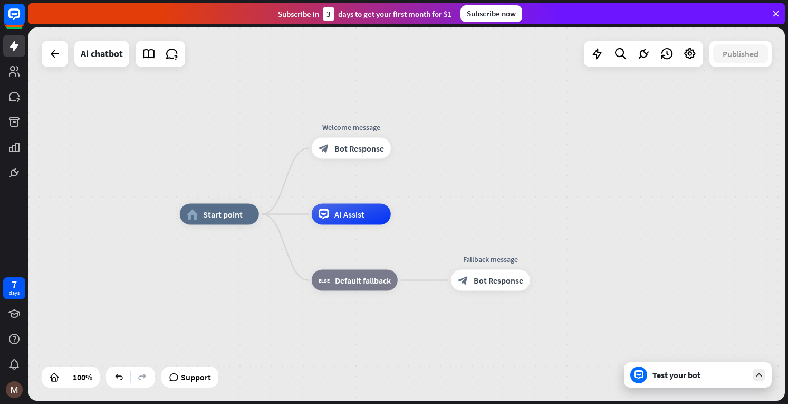
click at [704, 375] on div "Test your bot" at bounding box center [700, 374] width 95 height 11
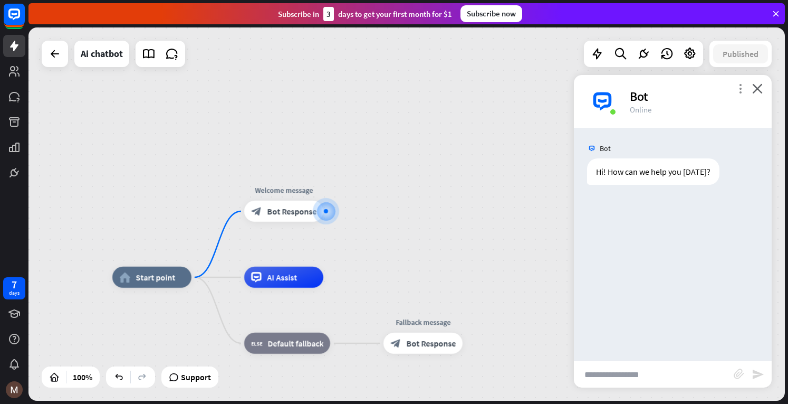
click at [743, 89] on icon "more_vert" at bounding box center [741, 88] width 10 height 10
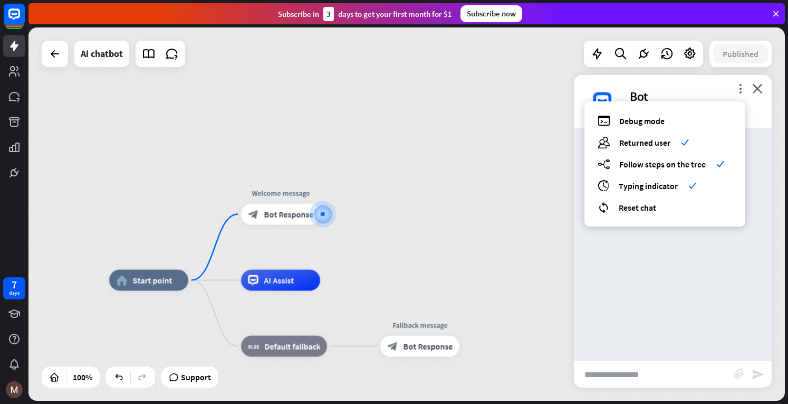
drag, startPoint x: 561, startPoint y: 196, endPoint x: 647, endPoint y: 156, distance: 94.4
click at [561, 195] on div "home_2 Start point Welcome message block_bot_response Bot Response AI Assist bl…" at bounding box center [406, 213] width 757 height 373
click at [766, 88] on div "more_vert debug Debug mode users Returned user check builder_tree Follow steps …" at bounding box center [673, 101] width 198 height 53
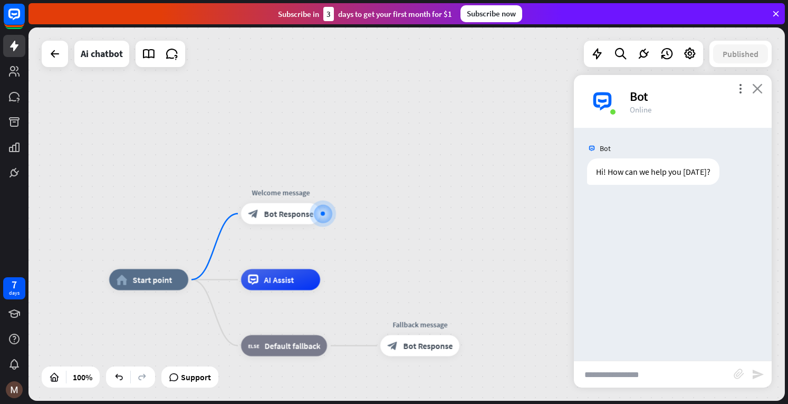
click at [758, 89] on icon "close" at bounding box center [757, 88] width 11 height 10
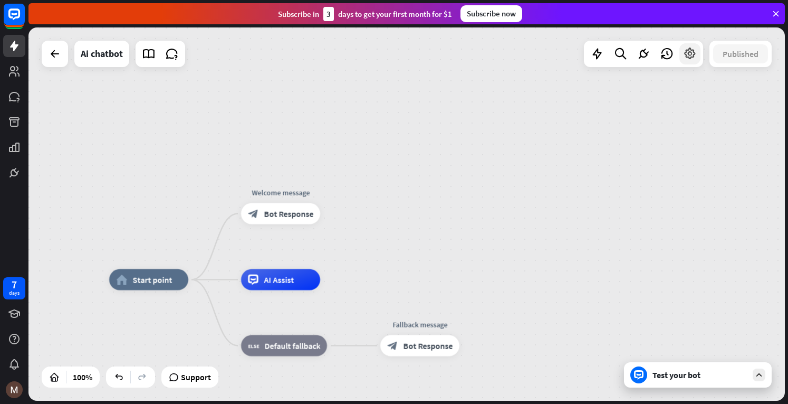
click at [689, 46] on div at bounding box center [690, 53] width 21 height 21
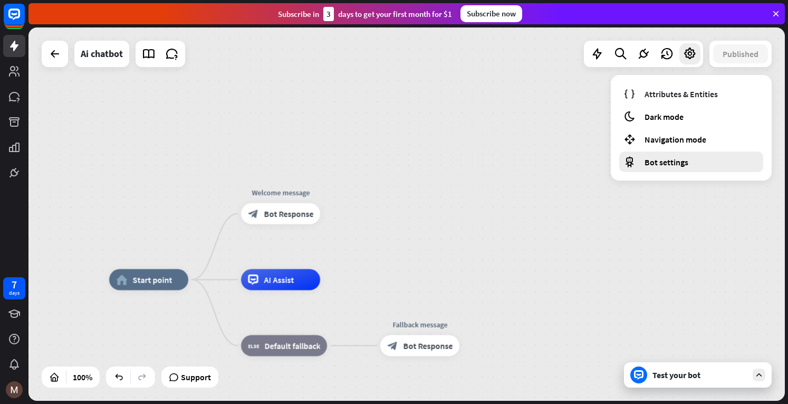
click at [676, 155] on div "Bot settings" at bounding box center [691, 161] width 144 height 21
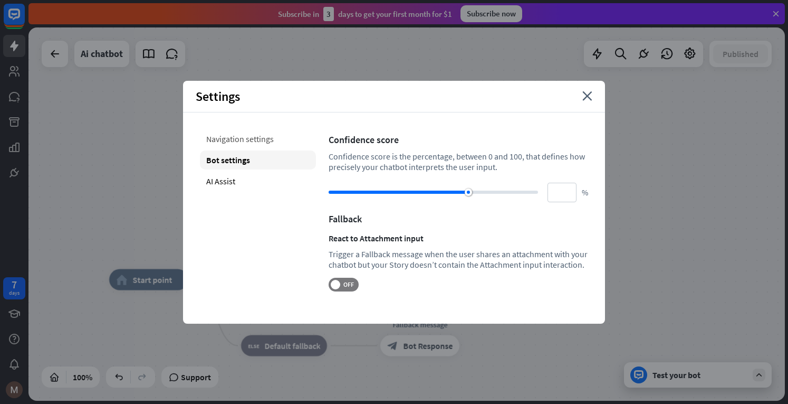
click at [230, 140] on div "Navigation settings" at bounding box center [258, 138] width 116 height 19
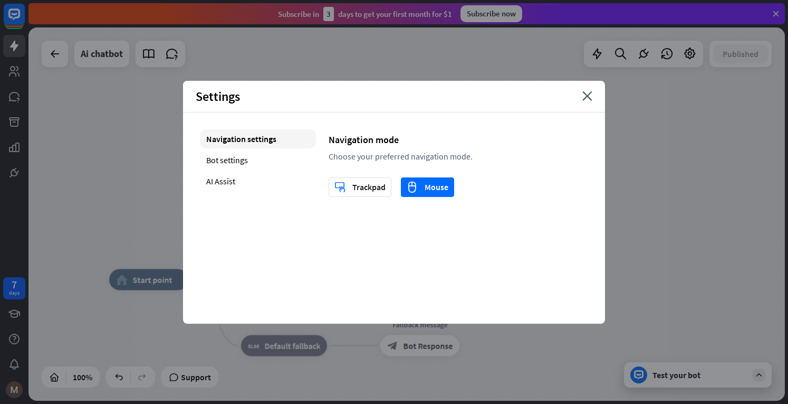
click at [232, 170] on div "Navigation settings Bot settings AI Assist" at bounding box center [258, 163] width 116 height 68
click at [233, 181] on div "AI Assist" at bounding box center [258, 180] width 116 height 19
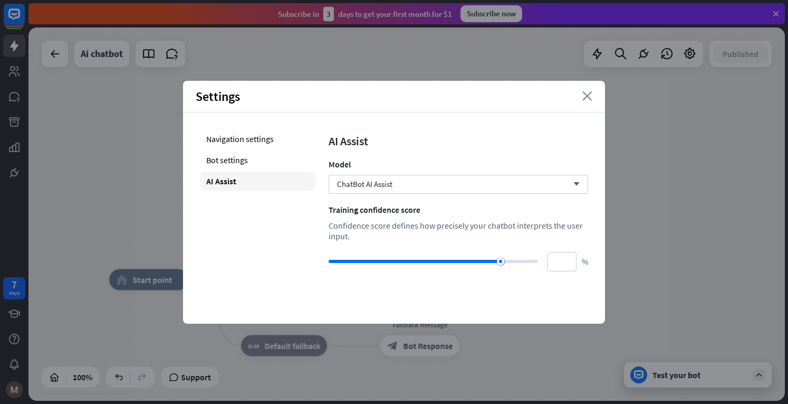
click at [587, 98] on icon "close" at bounding box center [588, 95] width 10 height 9
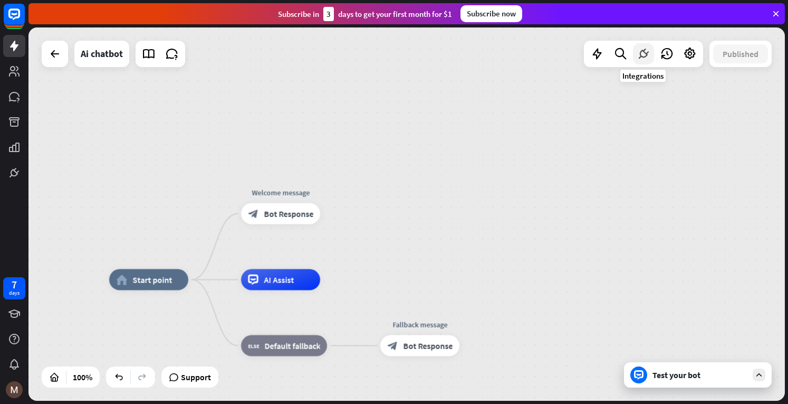
click at [637, 50] on icon at bounding box center [644, 54] width 14 height 14
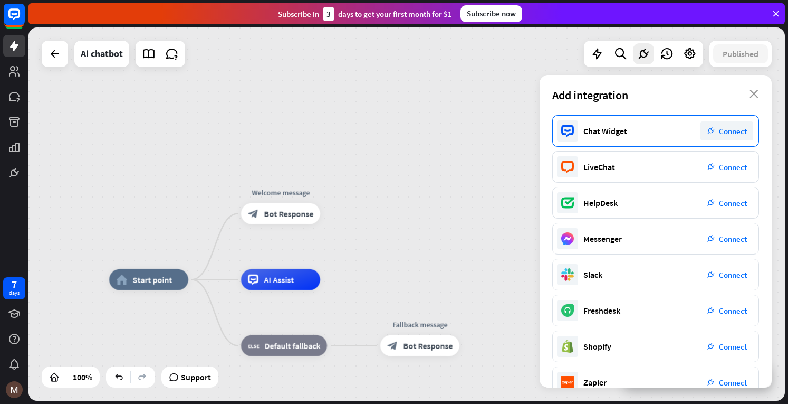
click at [736, 135] on span "Connect" at bounding box center [733, 131] width 28 height 10
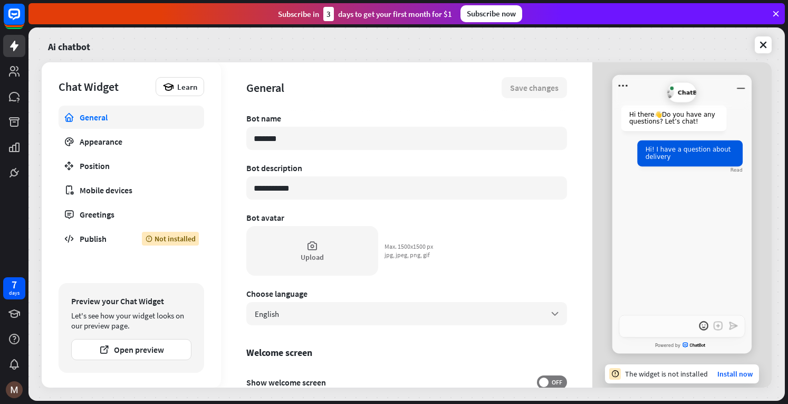
type textarea "*"
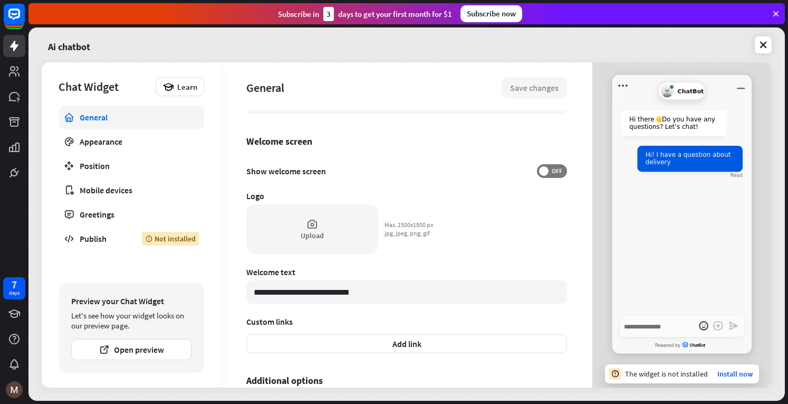
scroll to position [291, 0]
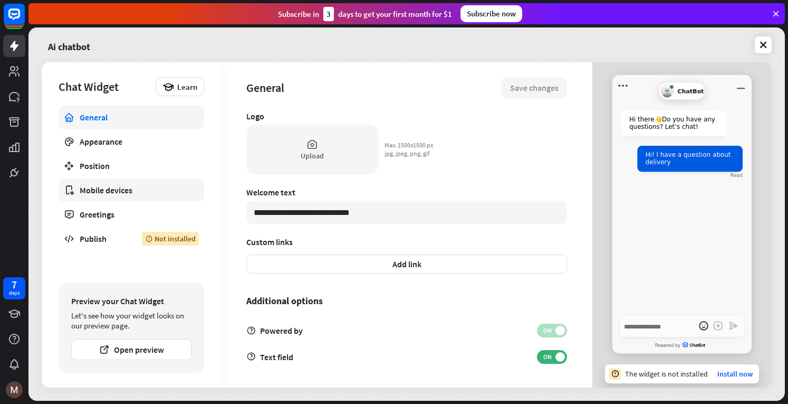
click at [113, 182] on link "Mobile devices" at bounding box center [132, 189] width 146 height 23
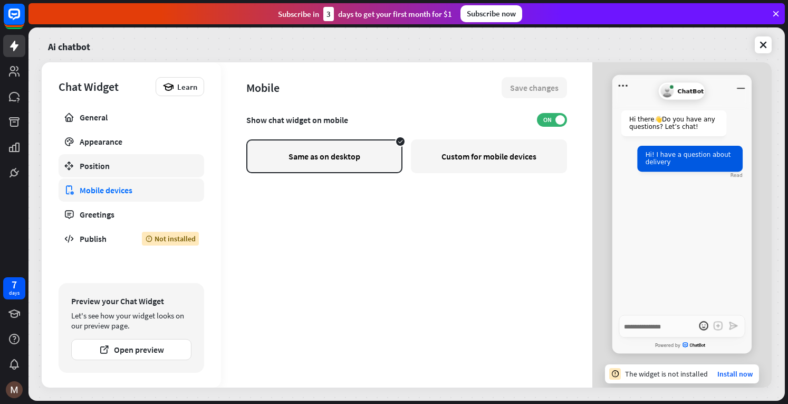
click at [129, 167] on div "Position" at bounding box center [131, 165] width 103 height 11
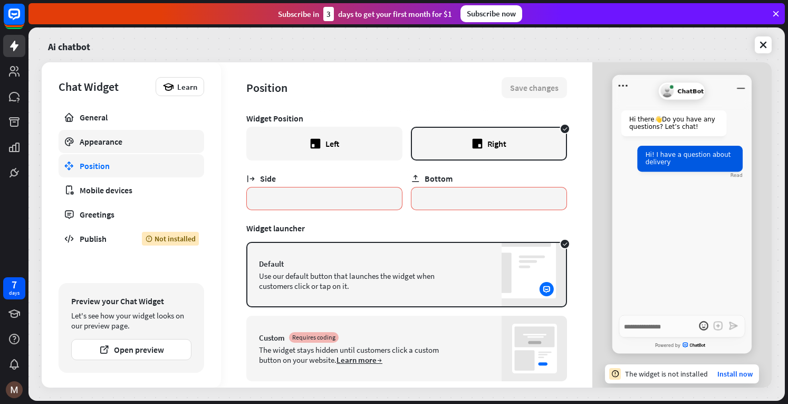
click at [138, 137] on div "Appearance" at bounding box center [131, 141] width 103 height 11
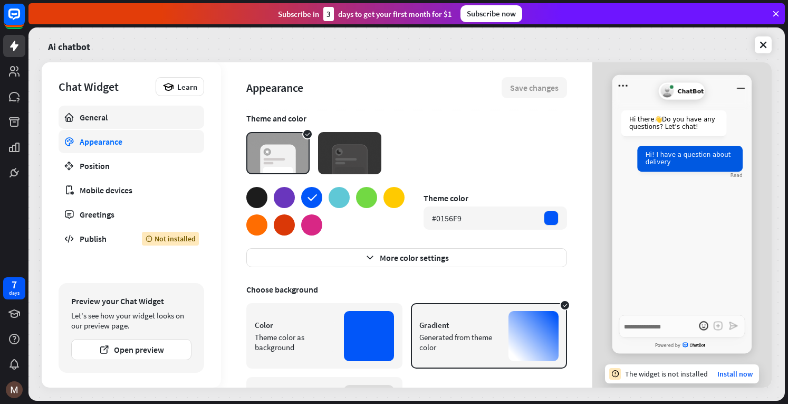
click at [138, 120] on div "General" at bounding box center [131, 117] width 103 height 11
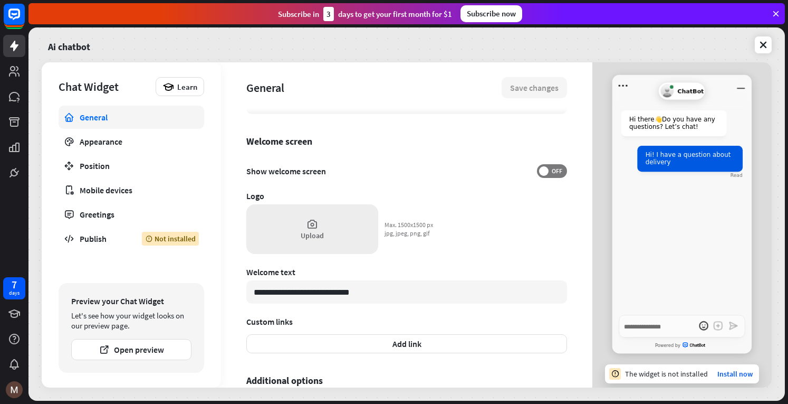
scroll to position [291, 0]
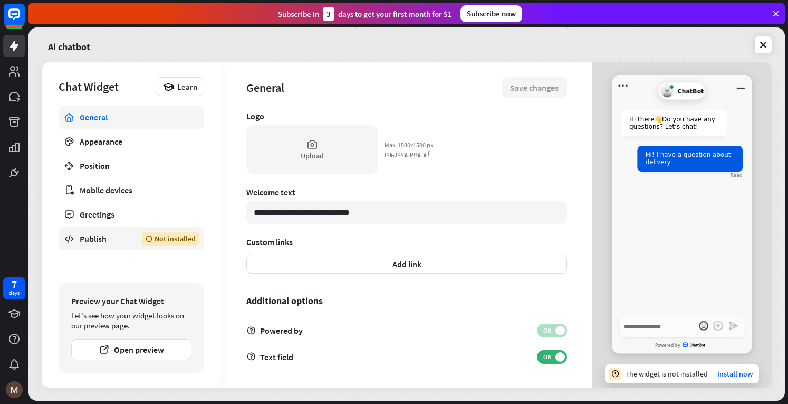
click at [117, 245] on link "Publish Not installed" at bounding box center [132, 238] width 146 height 23
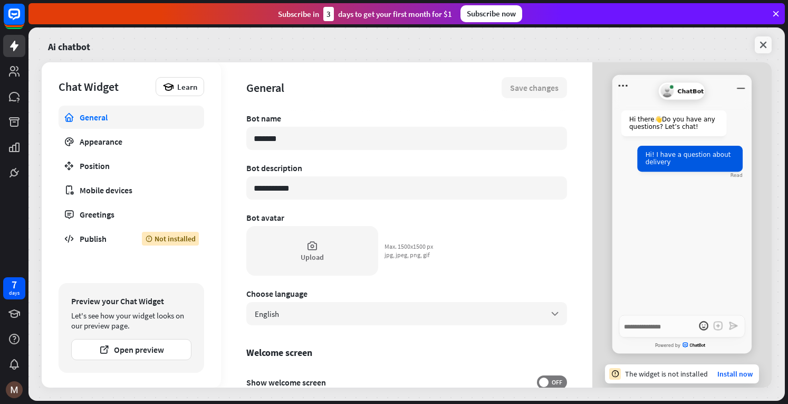
click at [756, 46] on link at bounding box center [763, 44] width 17 height 17
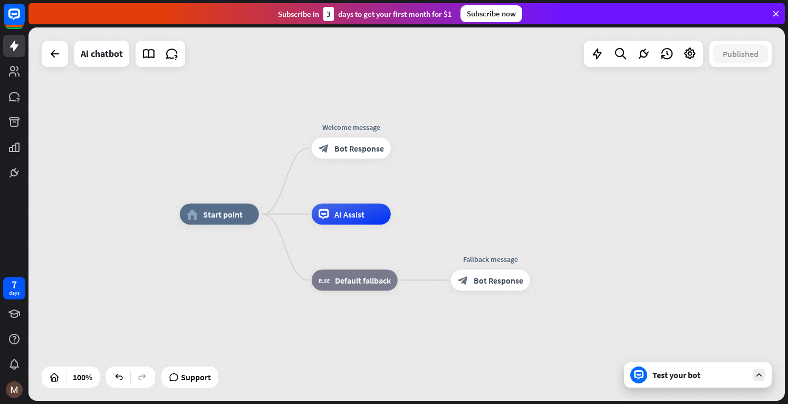
click at [690, 376] on div "Test your bot" at bounding box center [700, 374] width 95 height 11
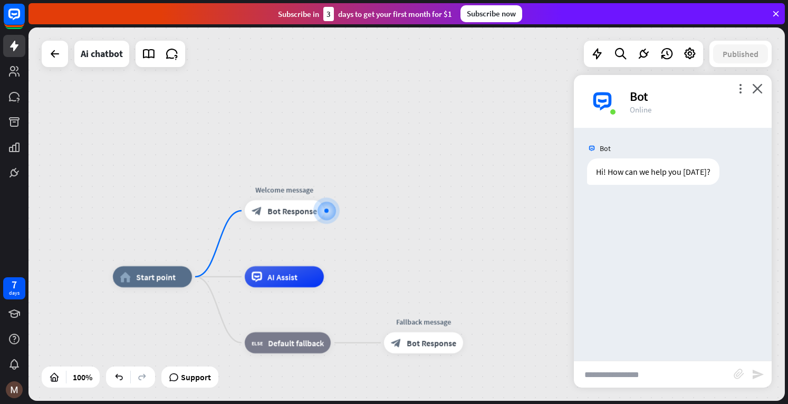
click at [633, 370] on input "text" at bounding box center [654, 374] width 160 height 26
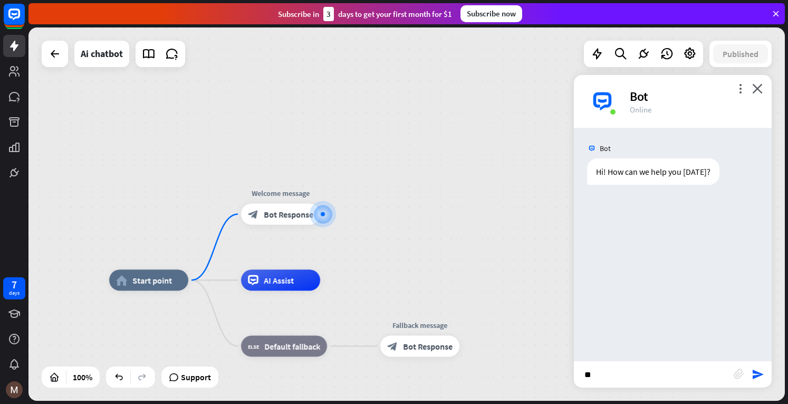
type input "*"
type input "**********"
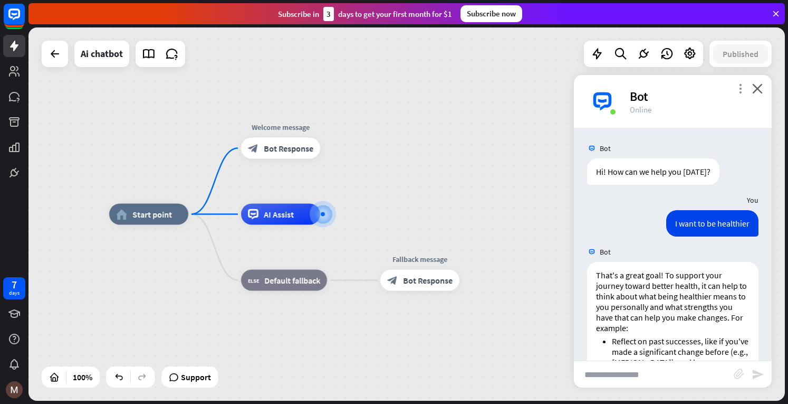
click at [739, 87] on icon "more_vert" at bounding box center [741, 88] width 10 height 10
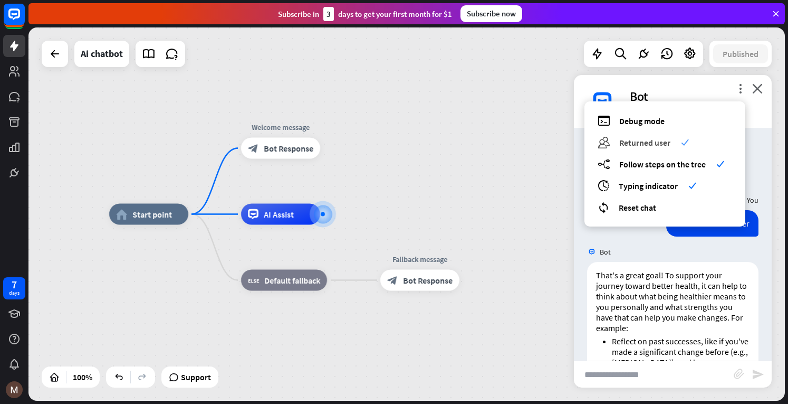
click at [682, 141] on icon "check" at bounding box center [685, 142] width 8 height 8
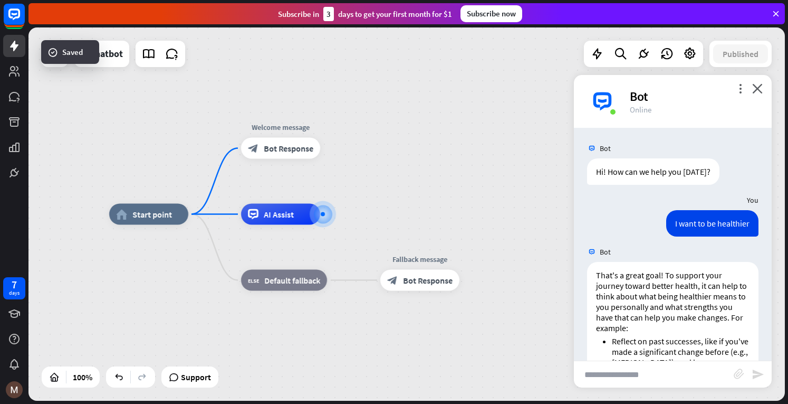
scroll to position [265, 0]
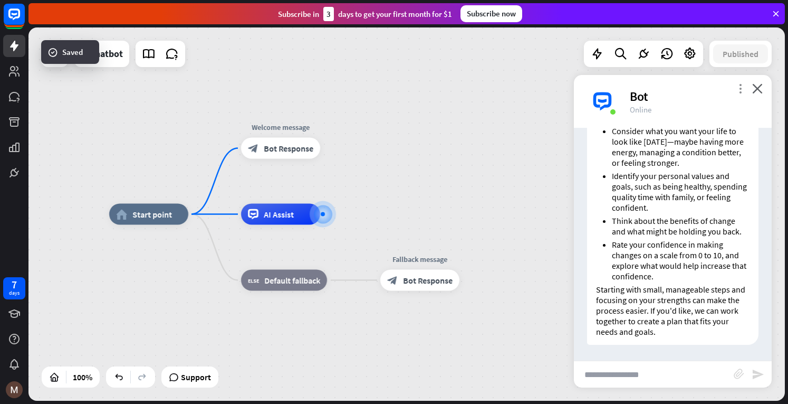
click at [738, 90] on icon "more_vert" at bounding box center [741, 88] width 10 height 10
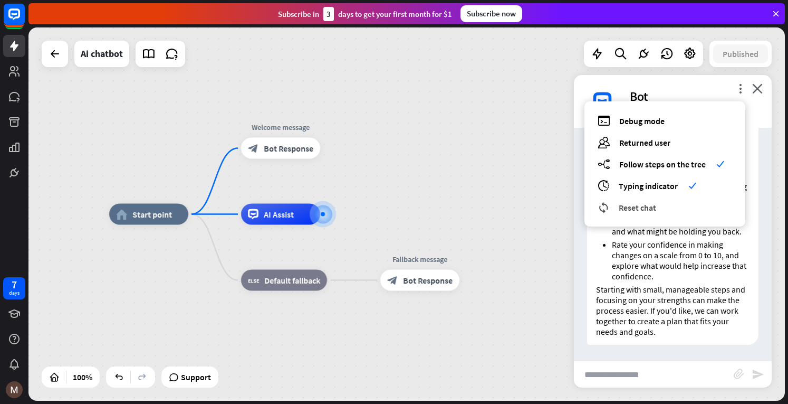
click at [655, 208] on span "Reset chat" at bounding box center [637, 207] width 37 height 11
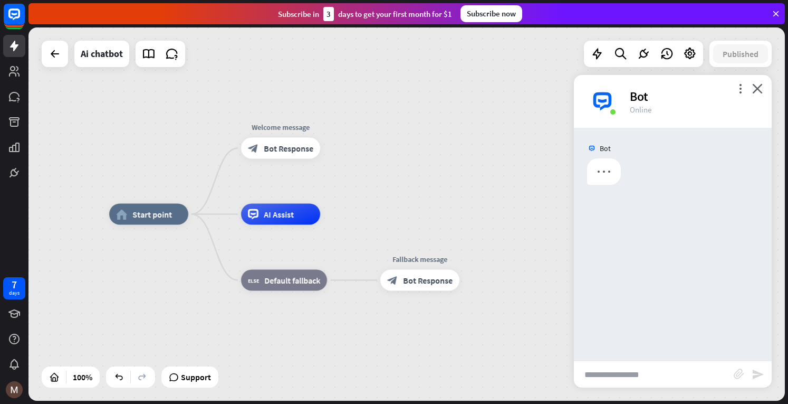
scroll to position [0, 0]
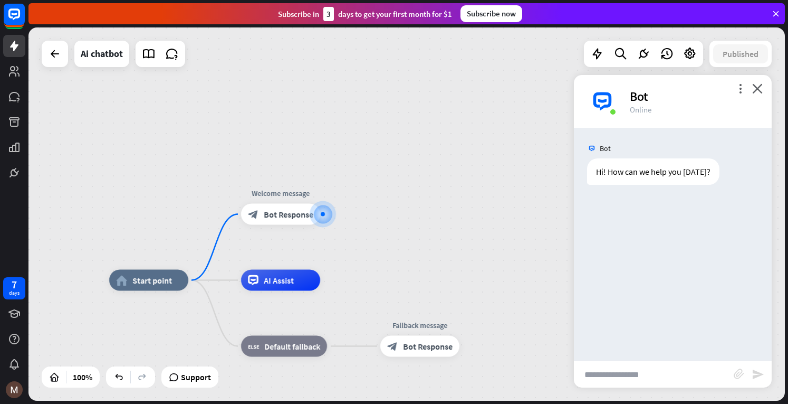
click at [631, 373] on input "text" at bounding box center [654, 374] width 160 height 26
type input "**********"
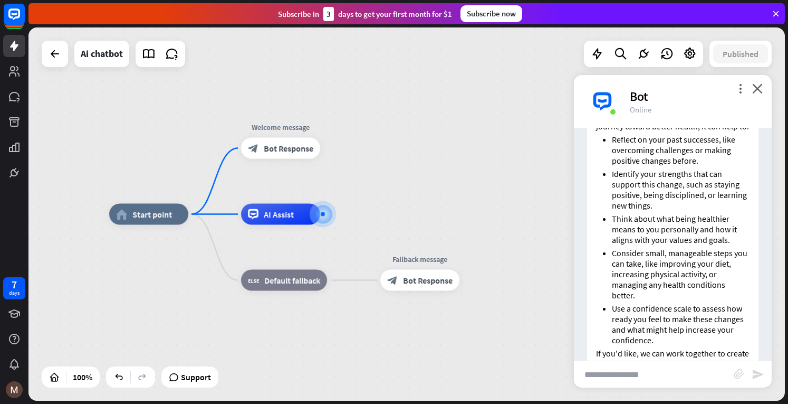
scroll to position [128, 0]
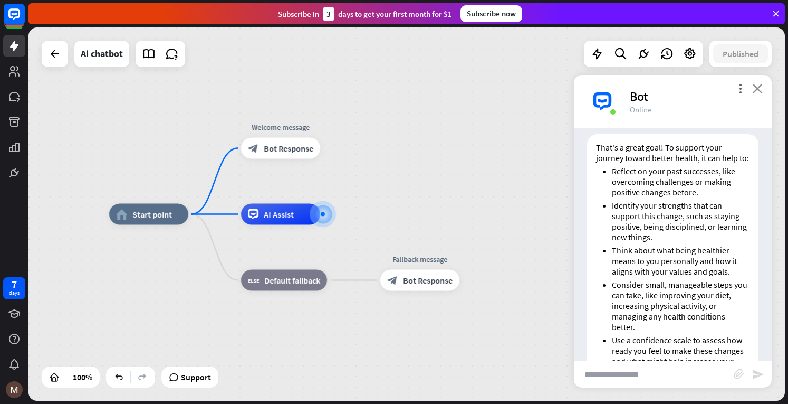
click at [756, 83] on icon "close" at bounding box center [757, 88] width 11 height 10
